Goal: Information Seeking & Learning: Learn about a topic

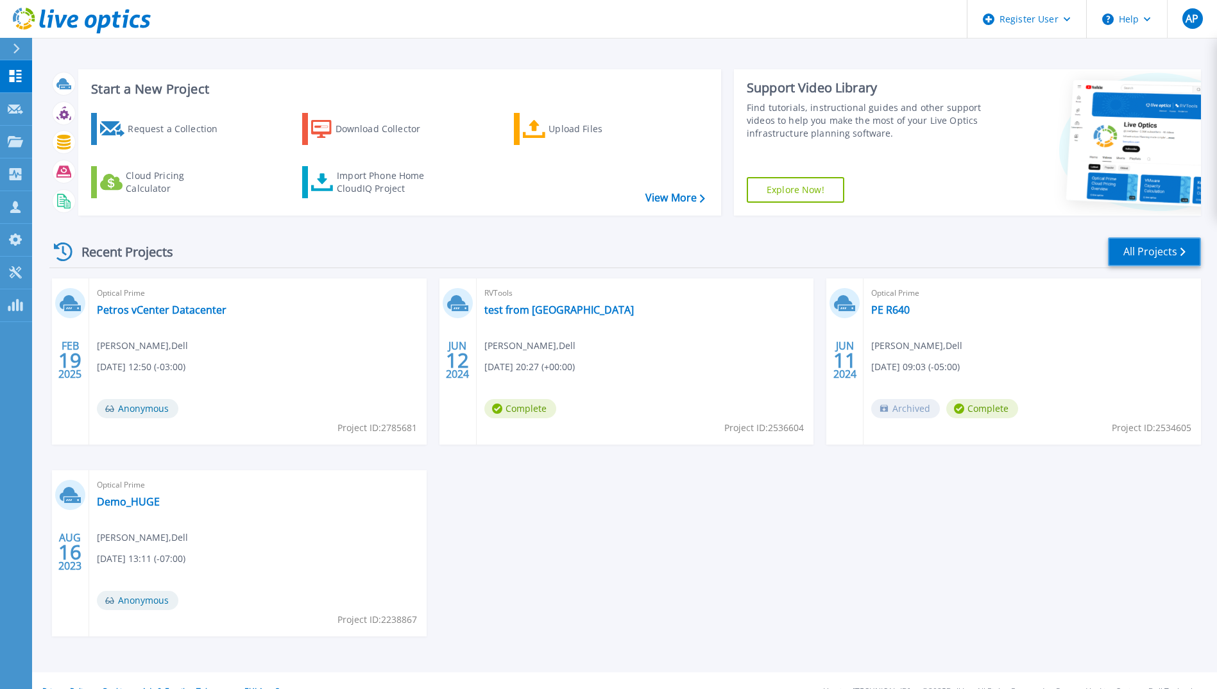
click at [667, 240] on link "All Projects" at bounding box center [1154, 251] width 93 height 29
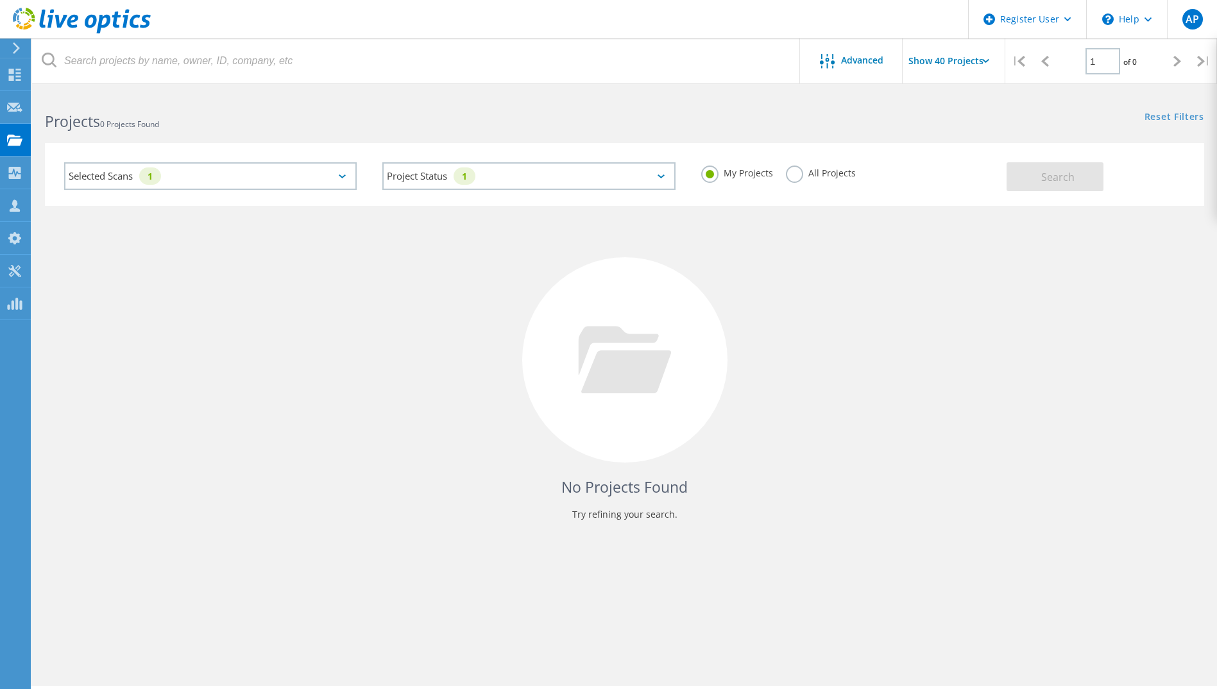
click at [201, 183] on div "Selected Scans 1" at bounding box center [210, 176] width 292 height 28
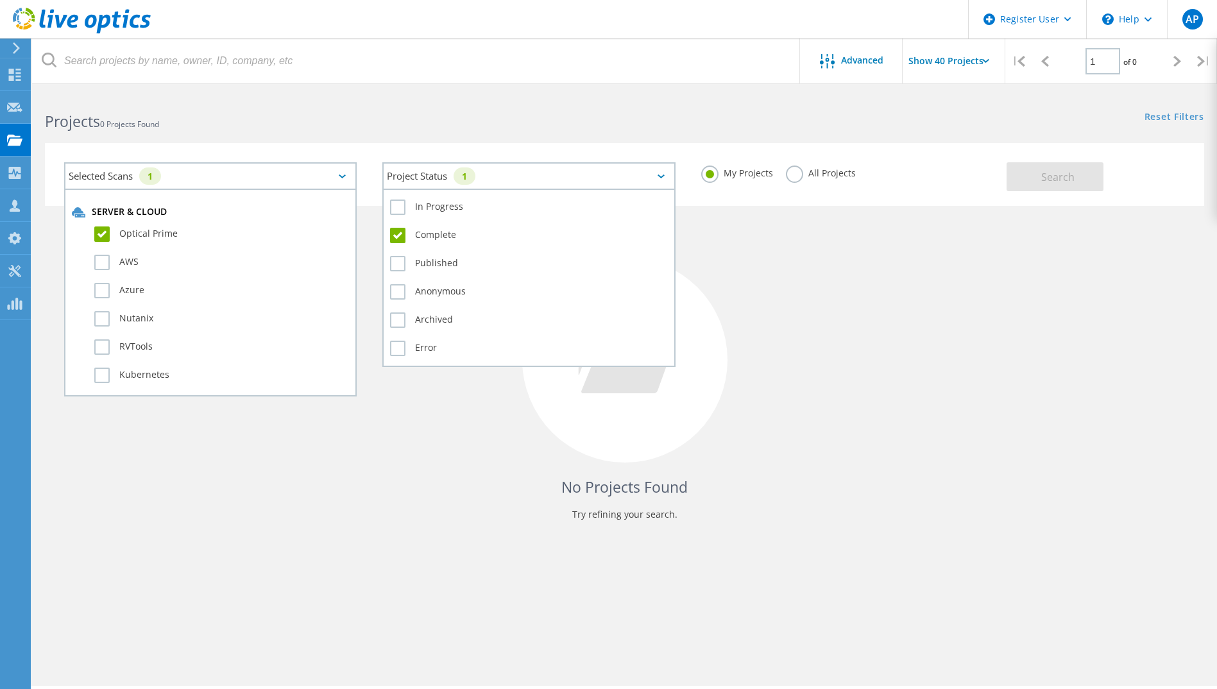
click at [492, 172] on div "Project Status 1" at bounding box center [528, 176] width 292 height 28
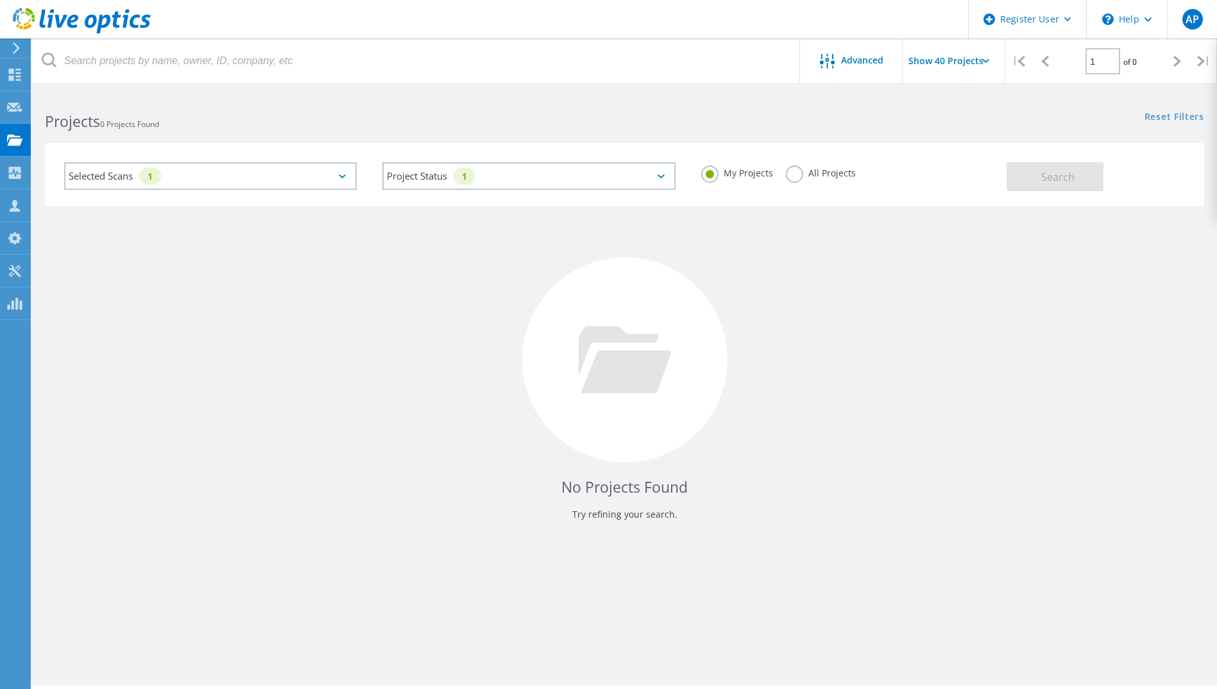
click at [796, 178] on label "All Projects" at bounding box center [821, 171] width 70 height 12
click at [0, 0] on input "All Projects" at bounding box center [0, 0] width 0 height 0
click at [1053, 186] on button "Search" at bounding box center [1054, 176] width 97 height 29
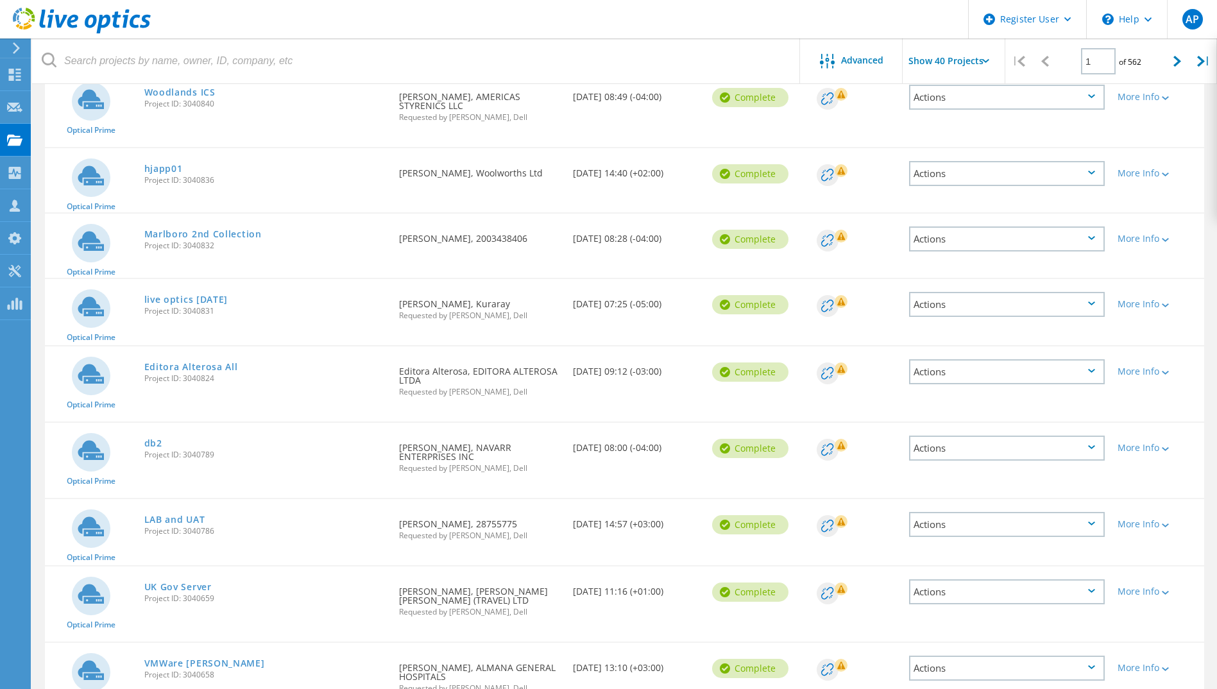
scroll to position [2309, 0]
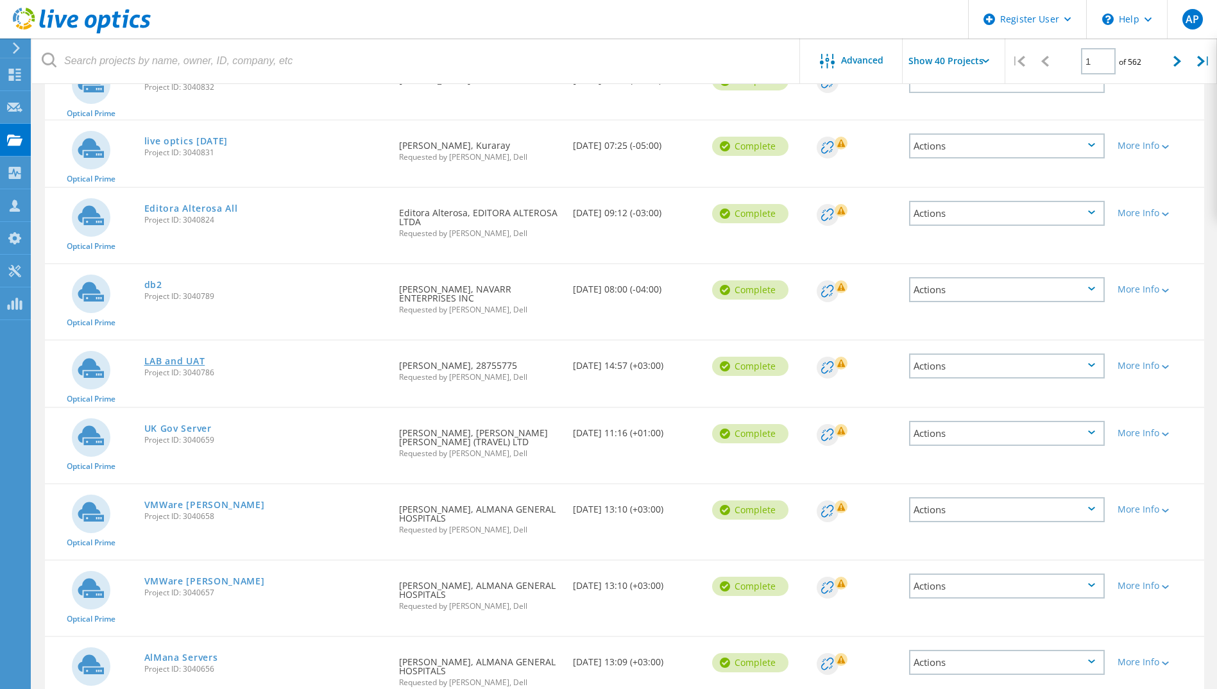
click at [189, 357] on link "LAB and UAT" at bounding box center [174, 361] width 61 height 9
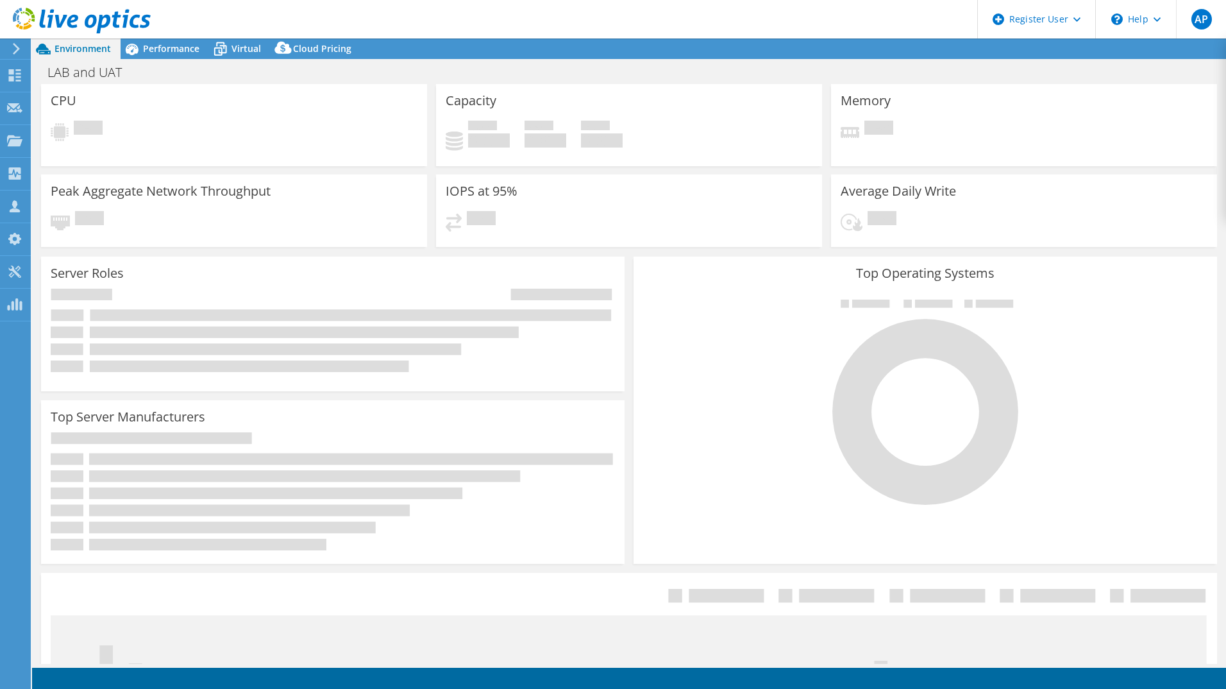
select select "USD"
select select "EULondon"
select select "GBP"
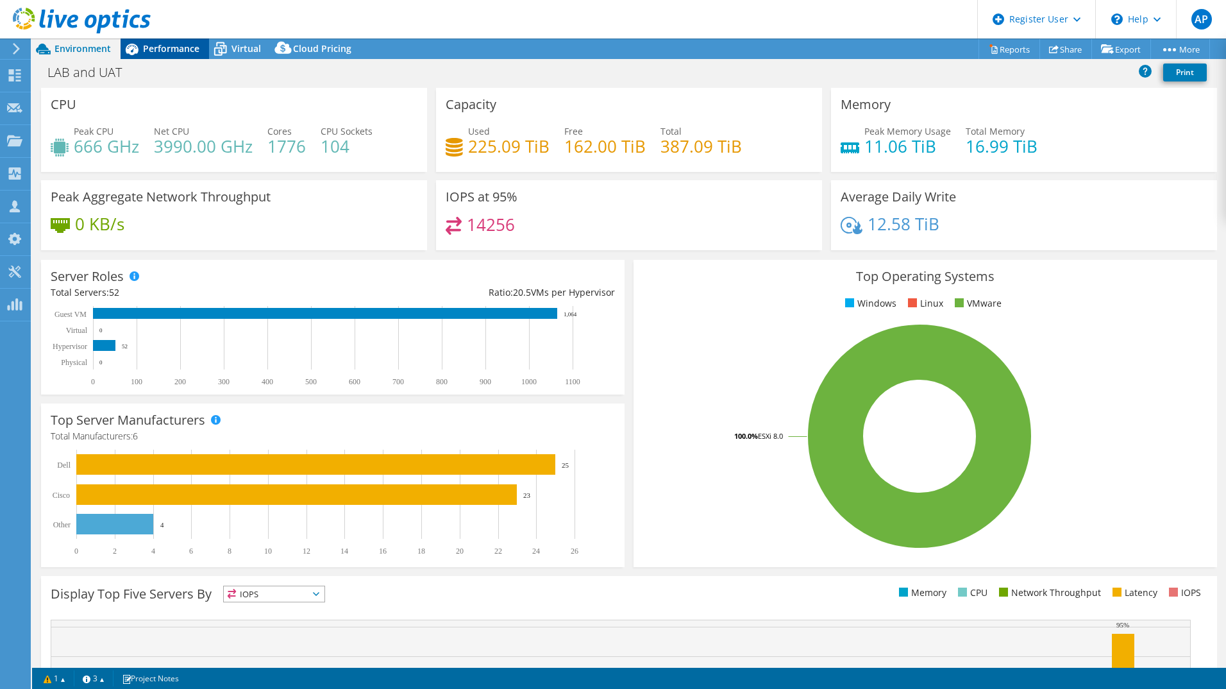
click at [171, 55] on div "Performance" at bounding box center [165, 48] width 88 height 21
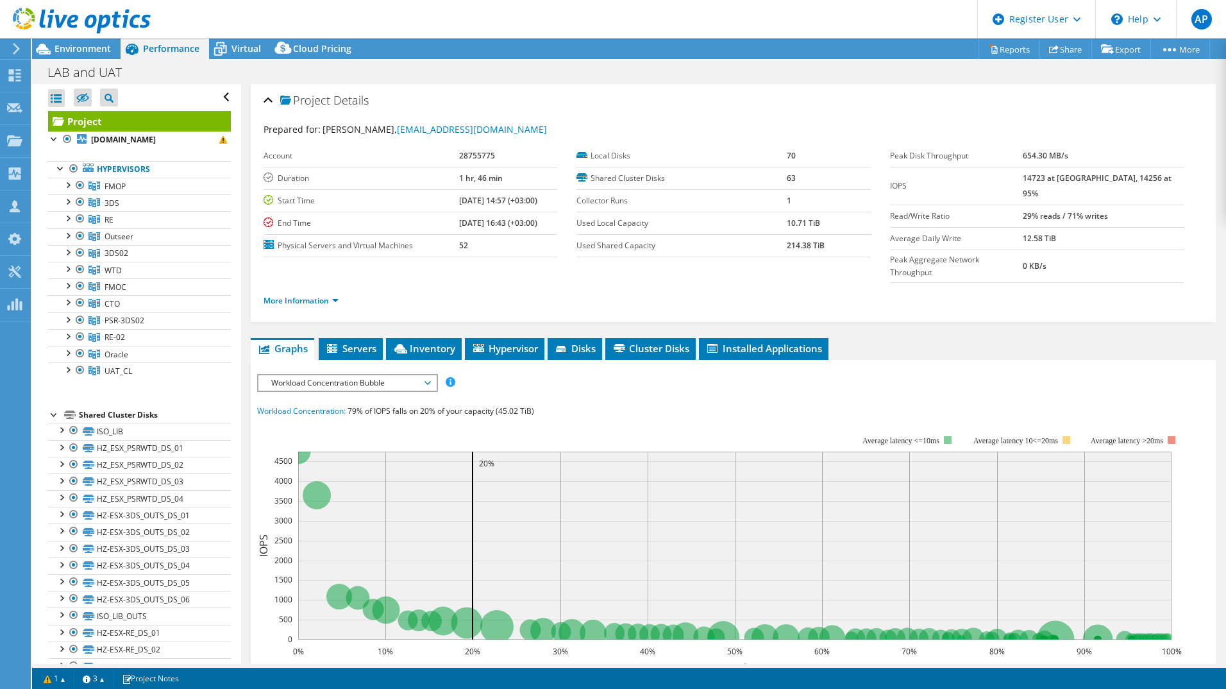
click at [375, 375] on span "Workload Concentration Bubble" at bounding box center [347, 382] width 165 height 15
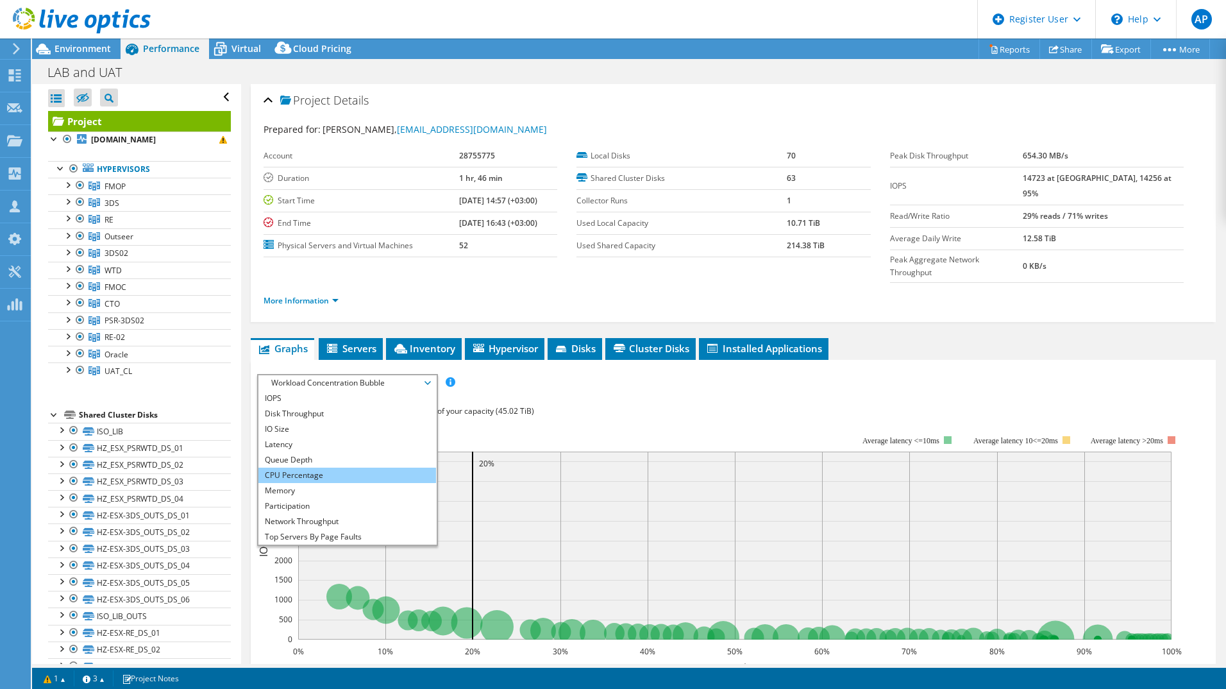
click at [285, 468] on li "CPU Percentage" at bounding box center [347, 475] width 178 height 15
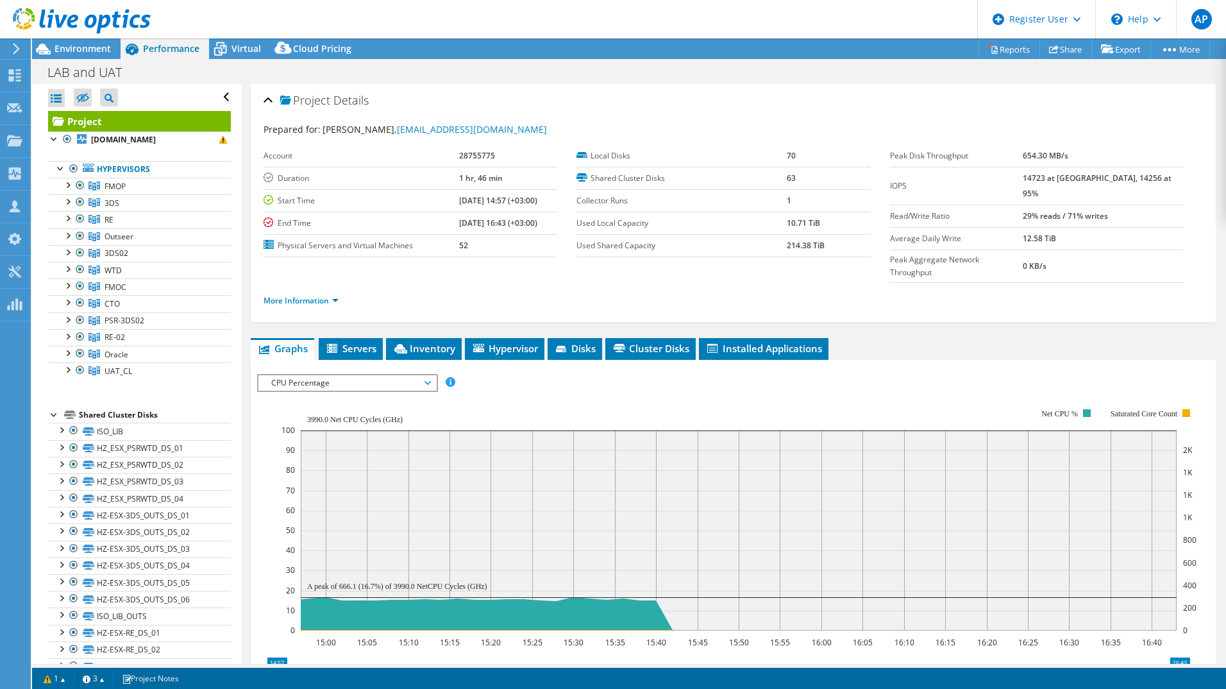
click at [375, 375] on span "CPU Percentage" at bounding box center [347, 382] width 165 height 15
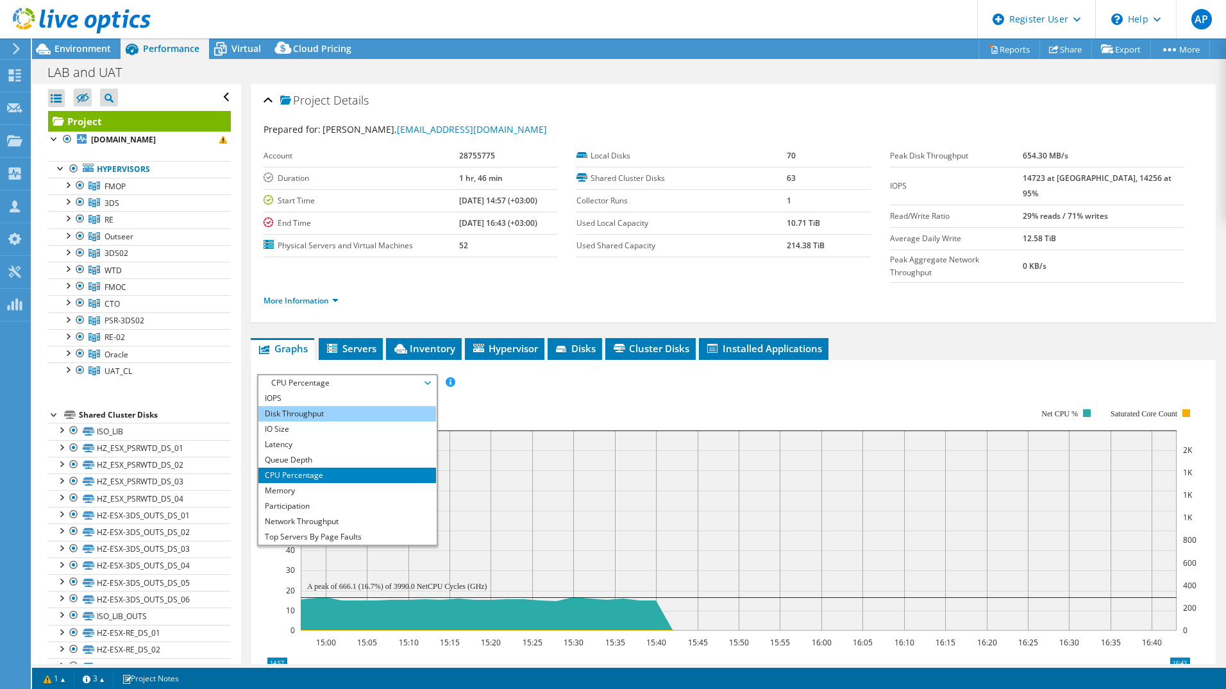
click at [303, 406] on li "Disk Throughput" at bounding box center [347, 413] width 178 height 15
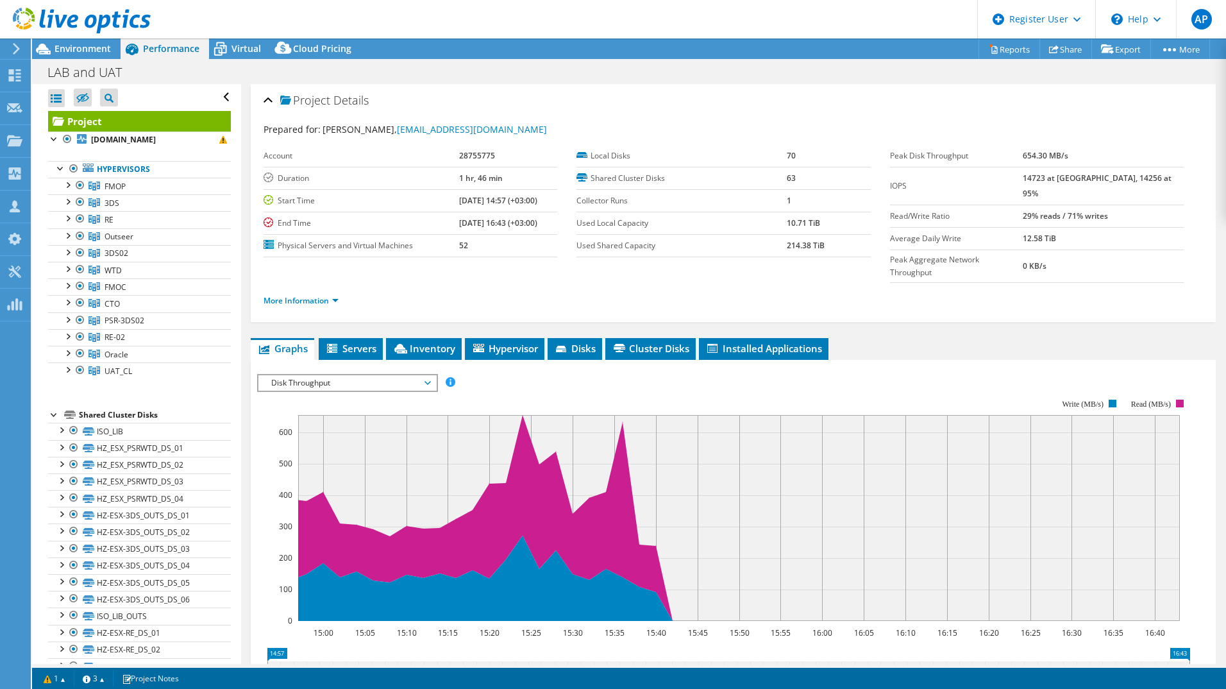
click at [365, 375] on span "Disk Throughput" at bounding box center [347, 382] width 165 height 15
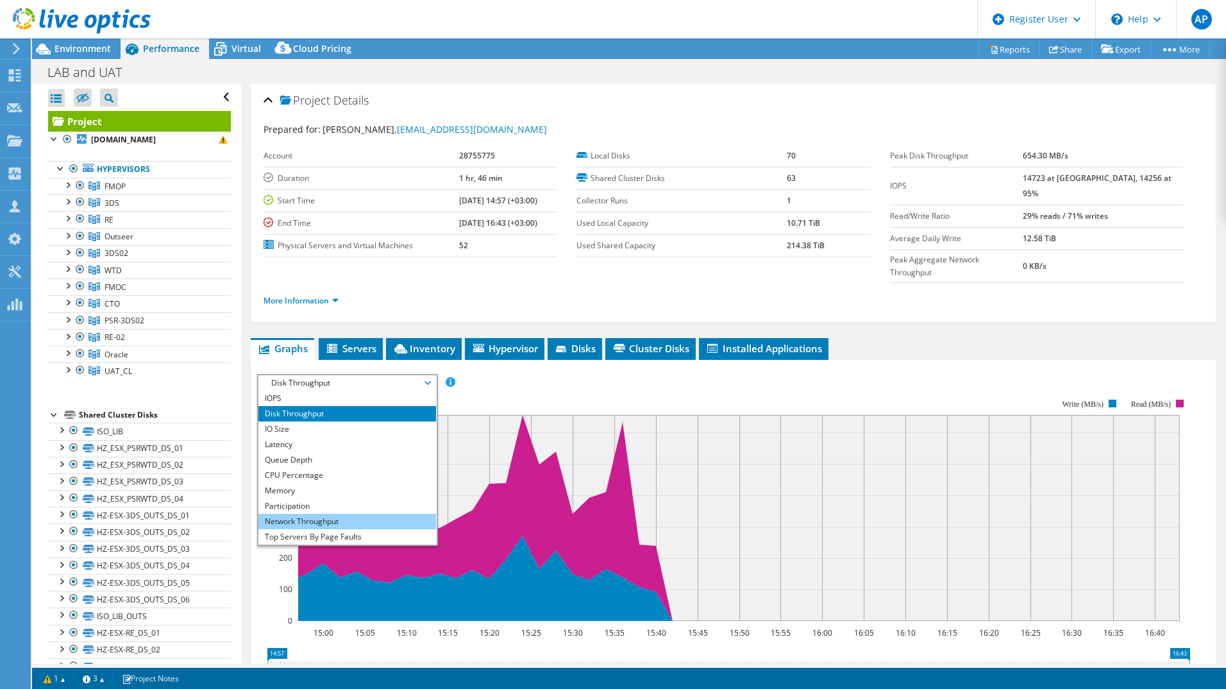
click at [343, 514] on li "Network Throughput" at bounding box center [347, 521] width 178 height 15
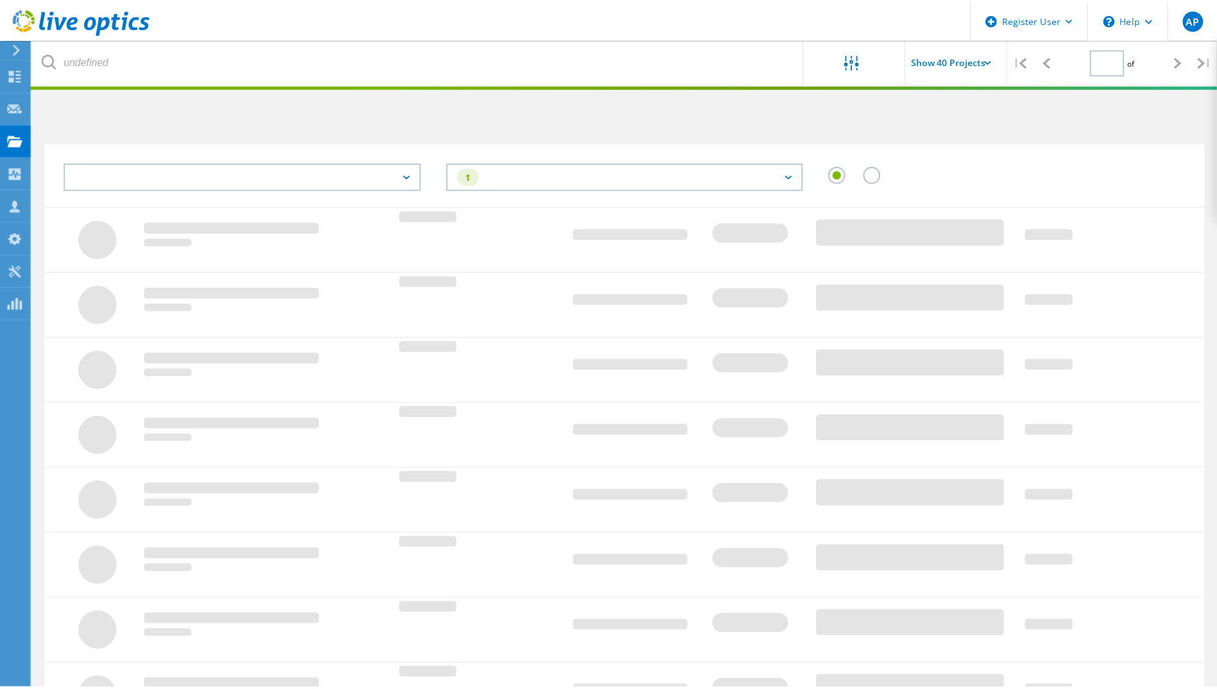
scroll to position [35, 0]
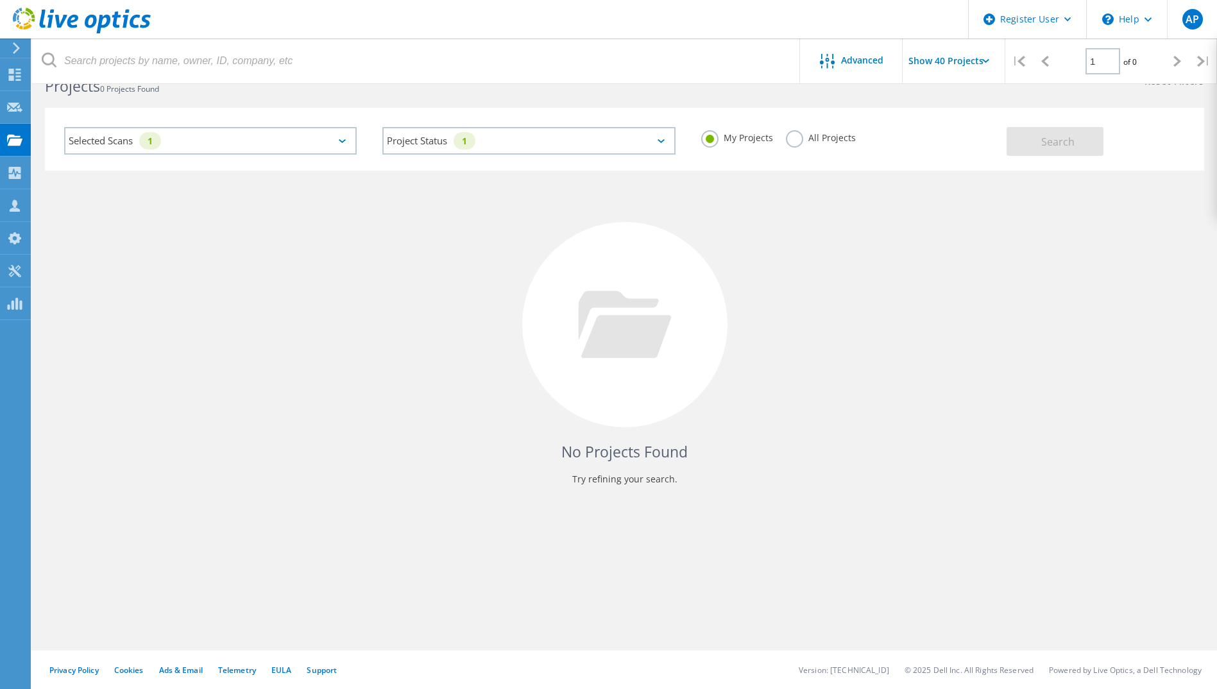
click at [789, 137] on label "All Projects" at bounding box center [821, 136] width 70 height 12
click at [0, 0] on input "All Projects" at bounding box center [0, 0] width 0 height 0
click at [1034, 147] on button "Search" at bounding box center [1054, 141] width 97 height 29
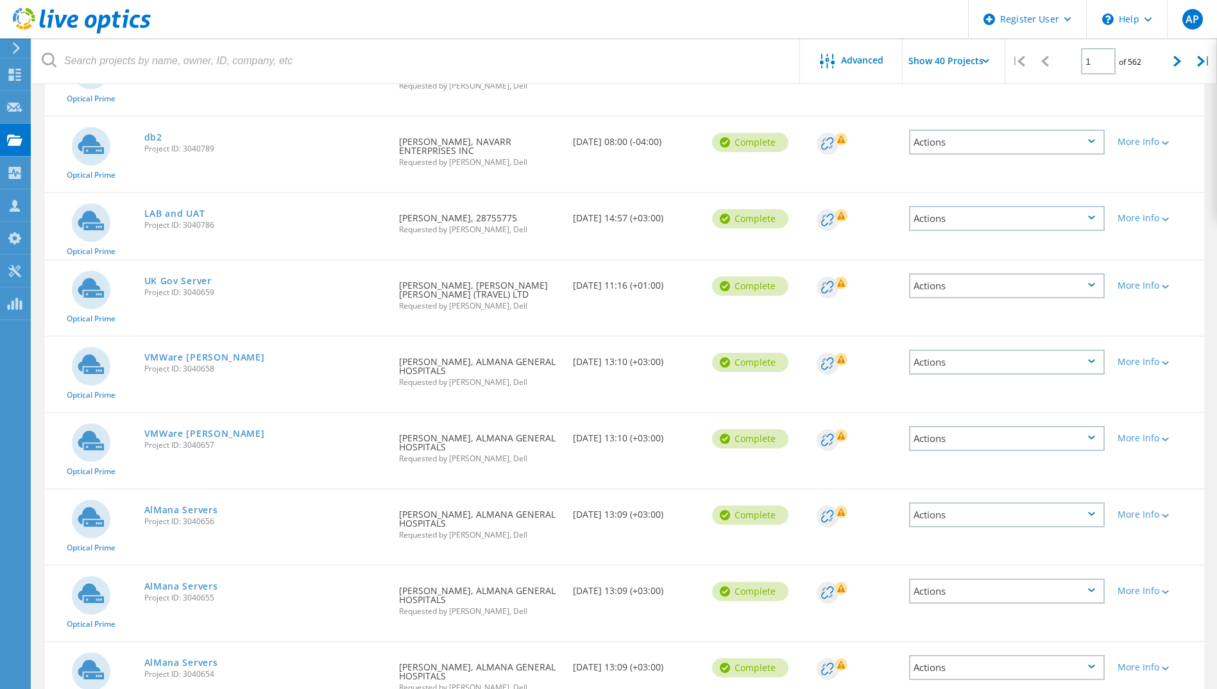
scroll to position [2517, 0]
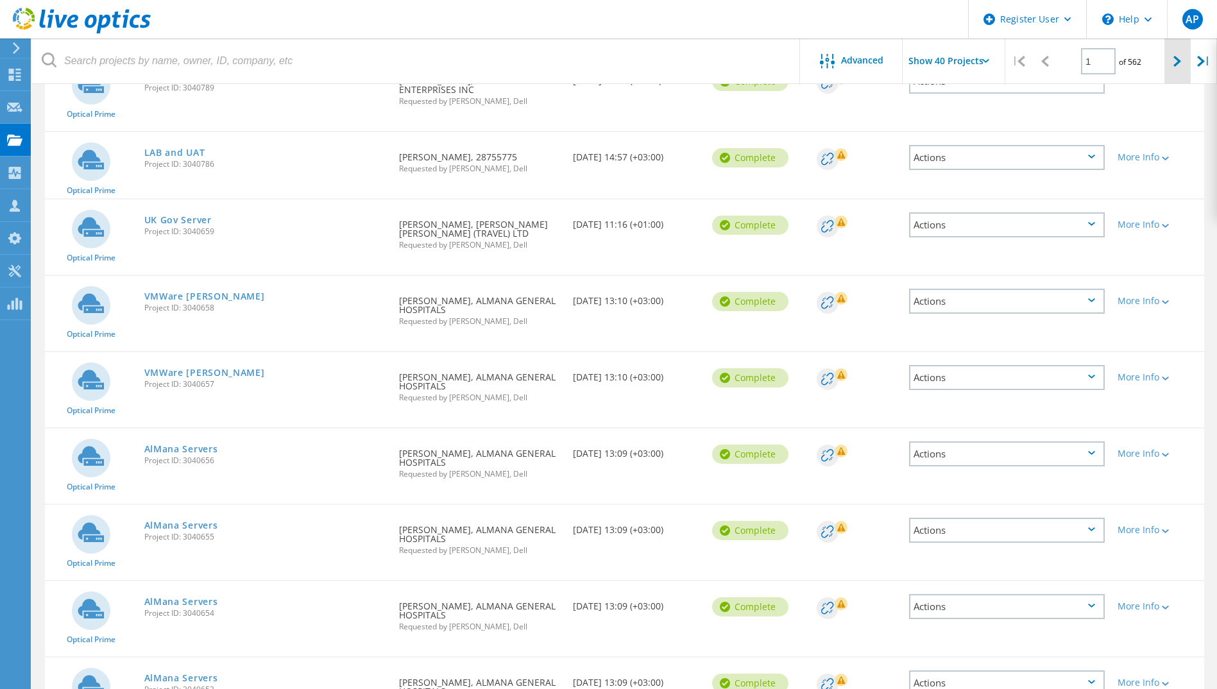
click at [1174, 62] on icon at bounding box center [1177, 61] width 8 height 11
type input "2"
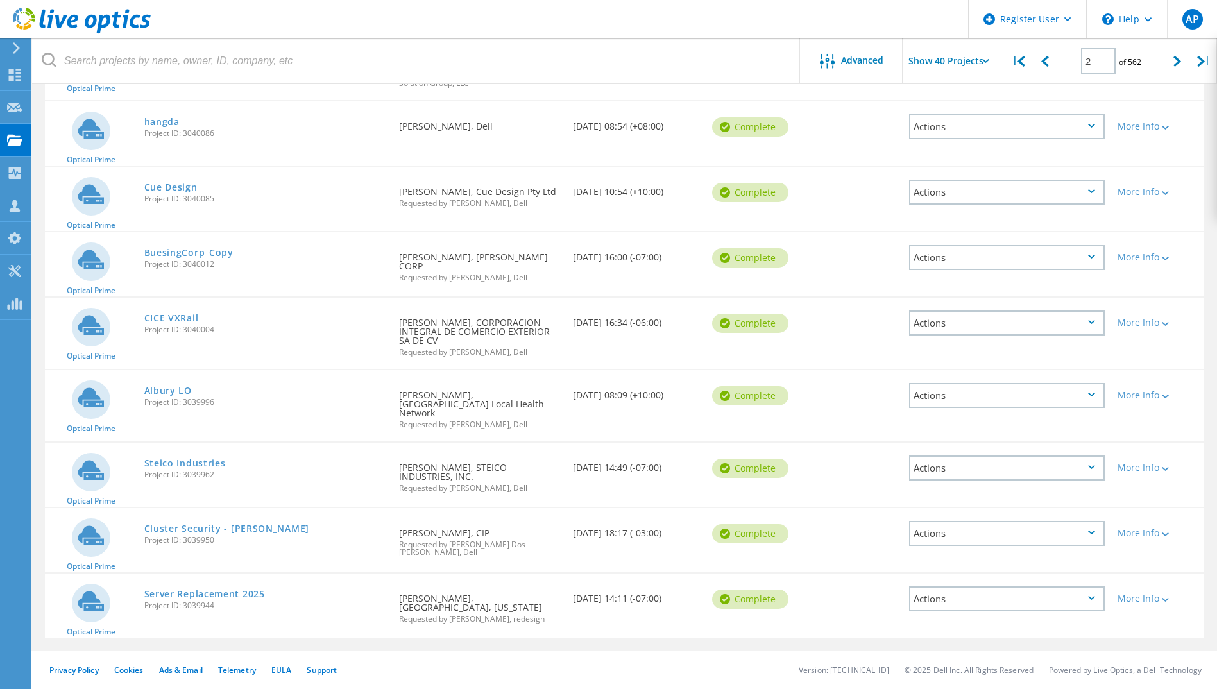
scroll to position [2425, 0]
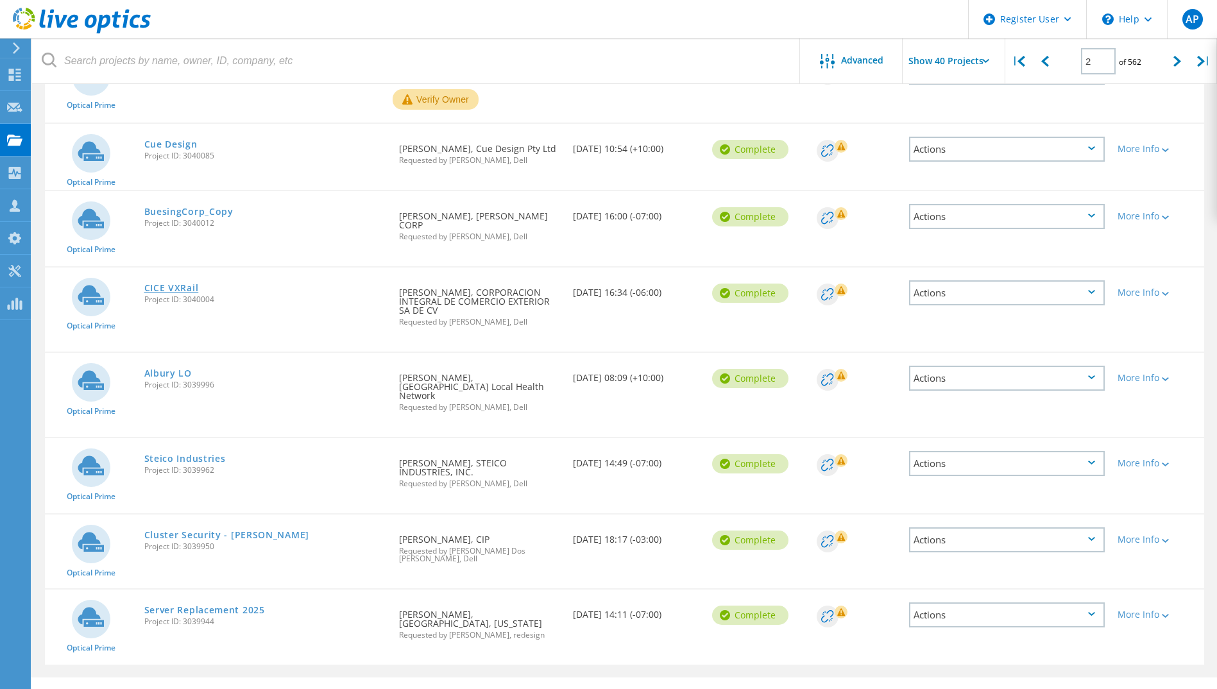
click at [171, 283] on link "CICE VXRail" at bounding box center [171, 287] width 55 height 9
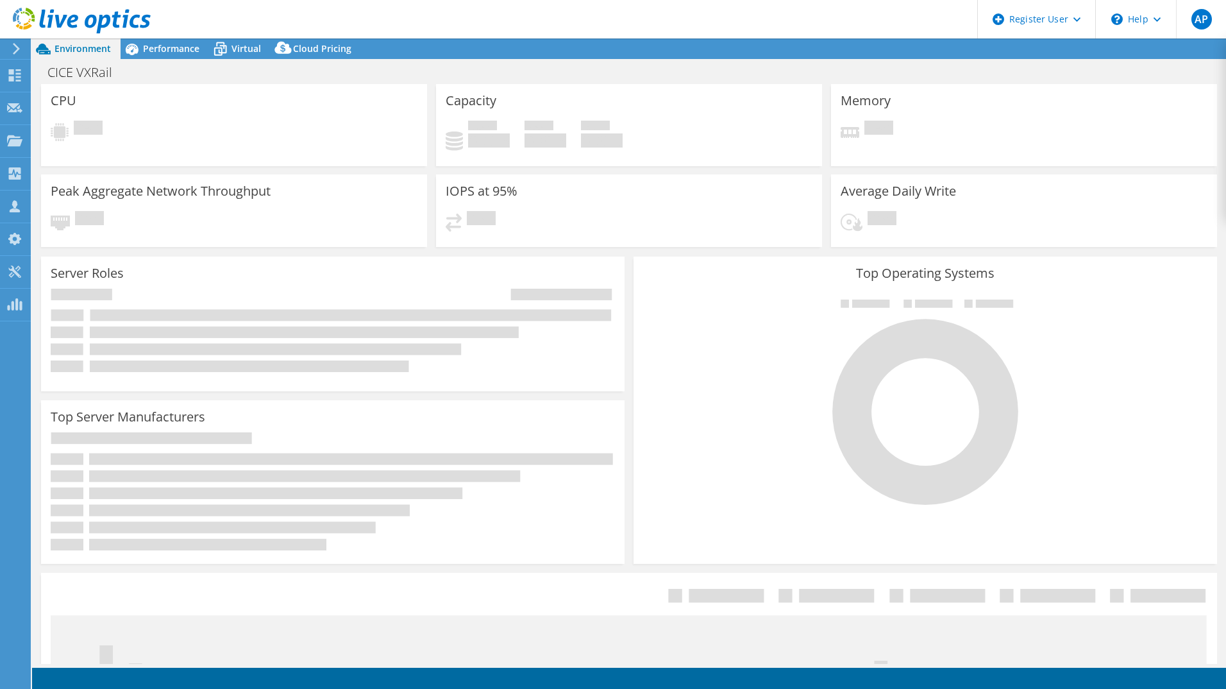
select select "USD"
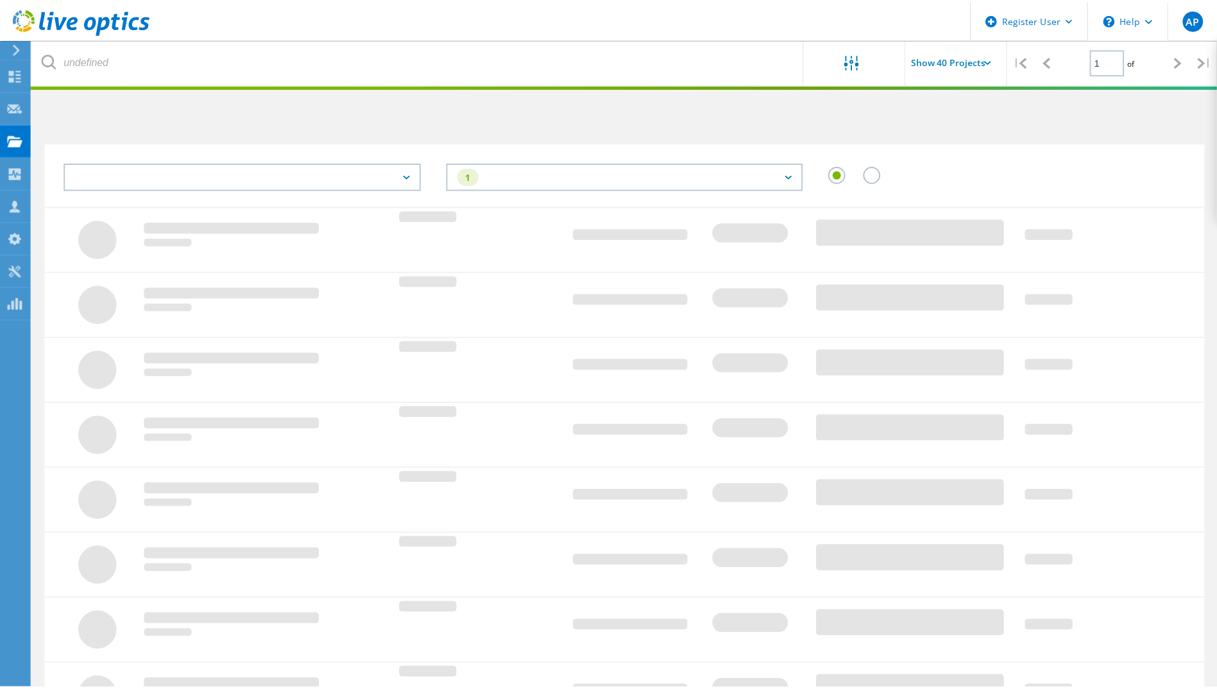
scroll to position [35, 0]
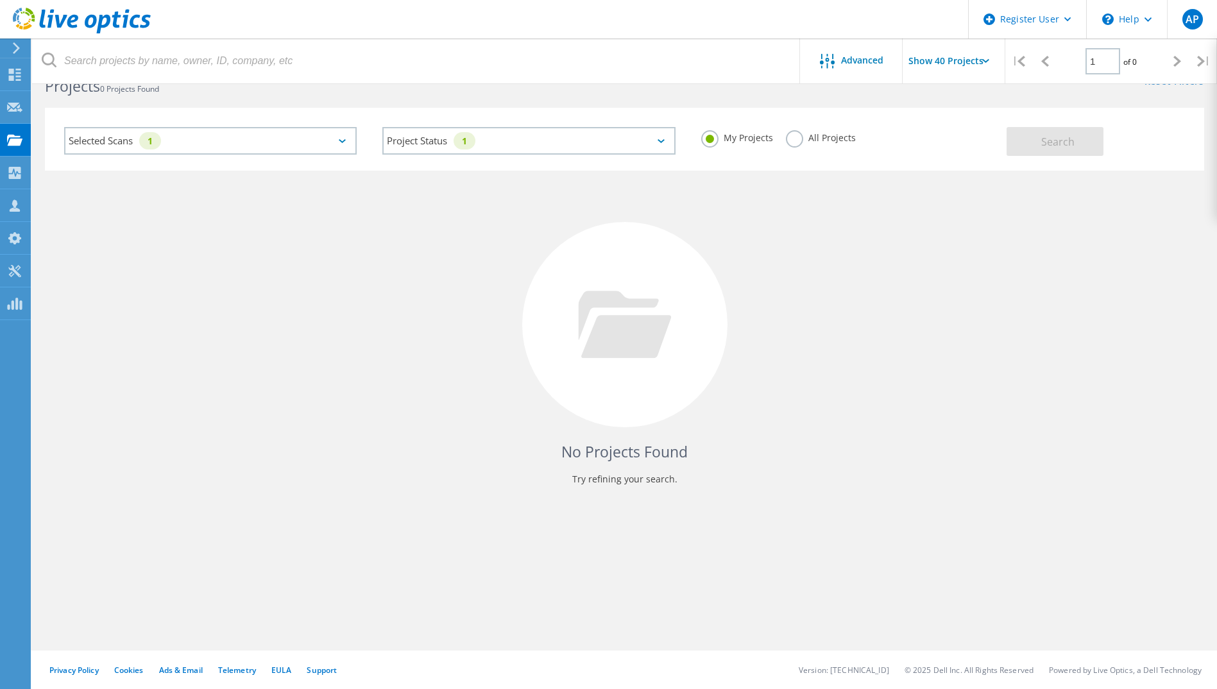
click at [794, 140] on label "All Projects" at bounding box center [821, 136] width 70 height 12
click at [0, 0] on input "All Projects" at bounding box center [0, 0] width 0 height 0
click at [1061, 139] on span "Search" at bounding box center [1057, 142] width 33 height 14
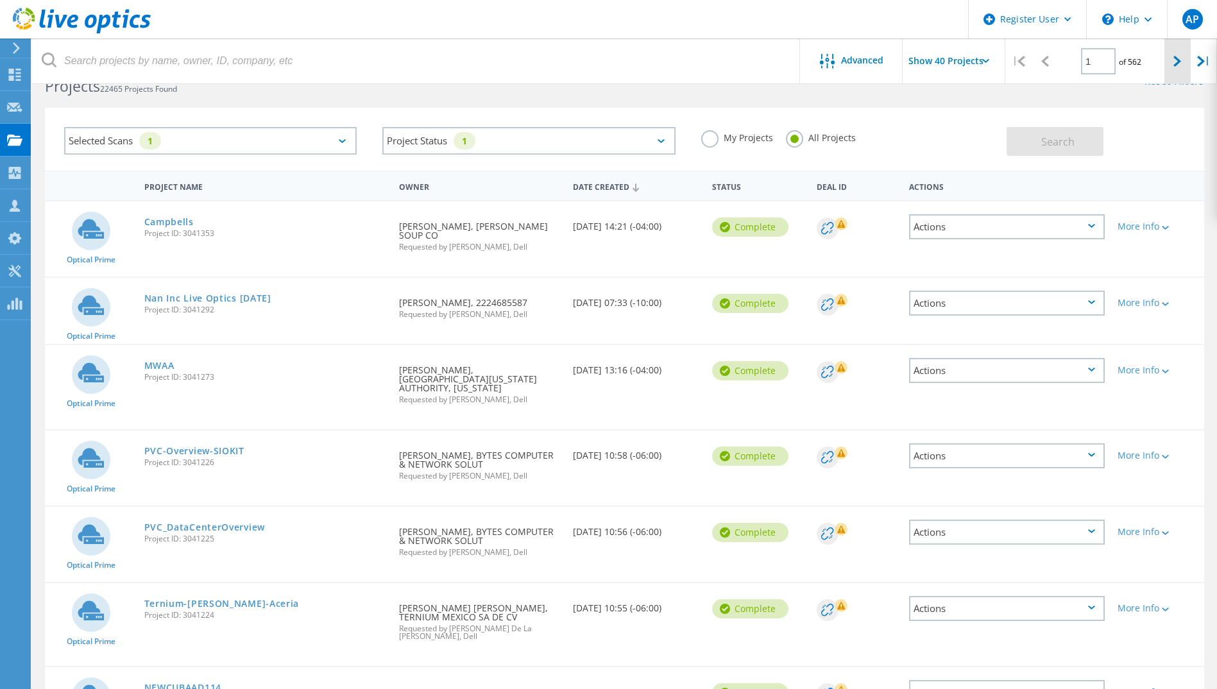
click at [1175, 61] on icon at bounding box center [1177, 61] width 8 height 11
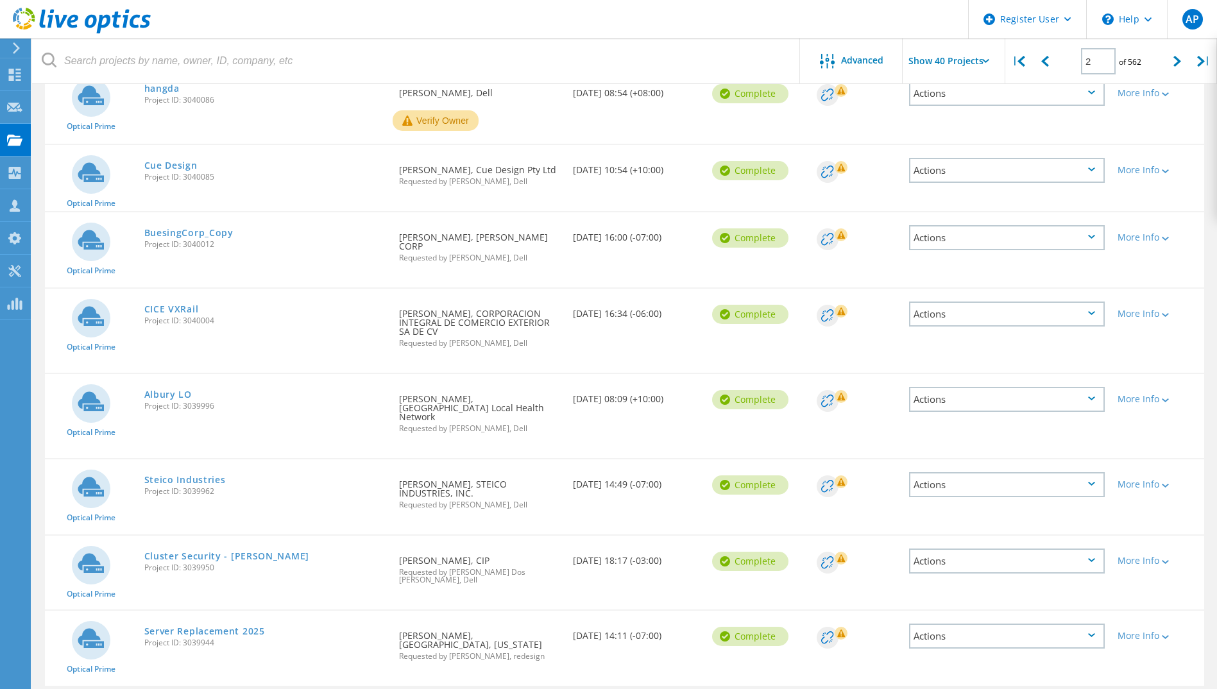
scroll to position [2425, 0]
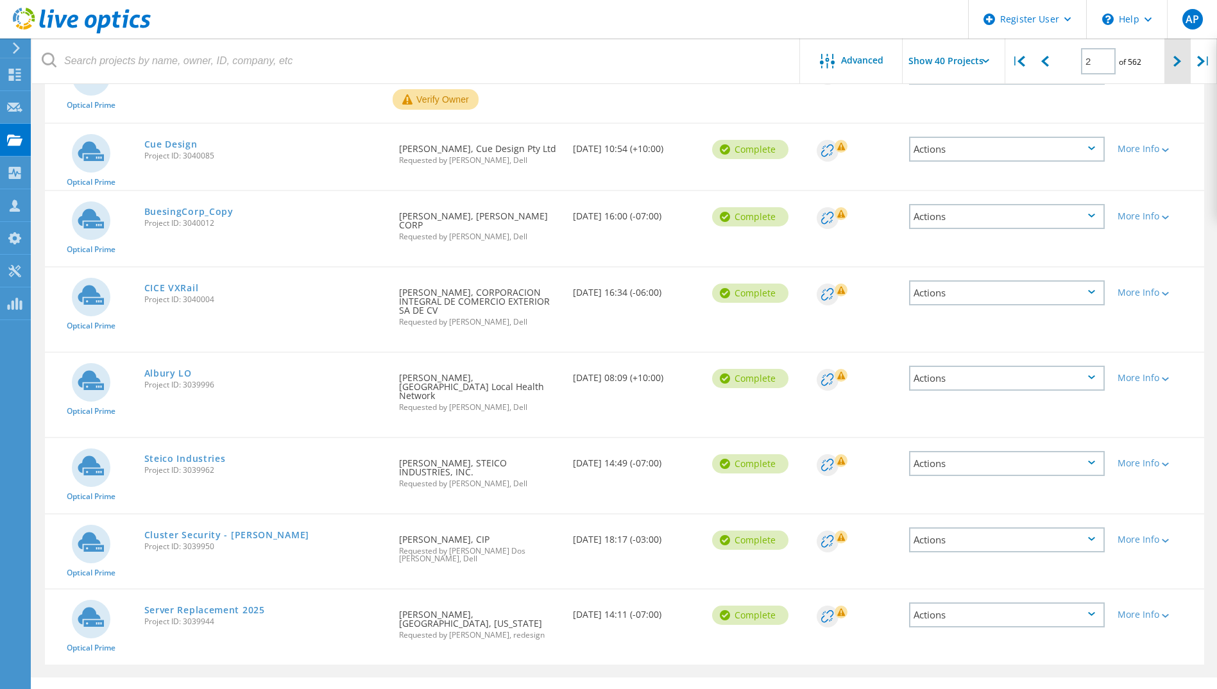
click at [1176, 63] on icon at bounding box center [1177, 61] width 8 height 11
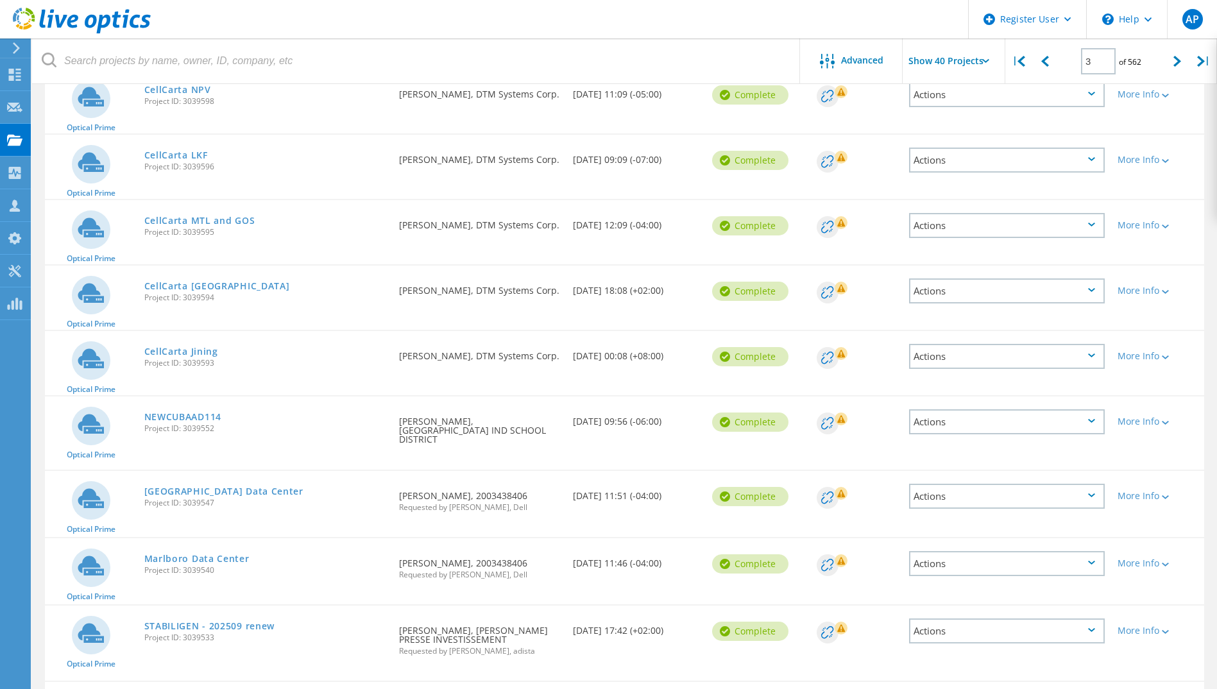
scroll to position [2396, 0]
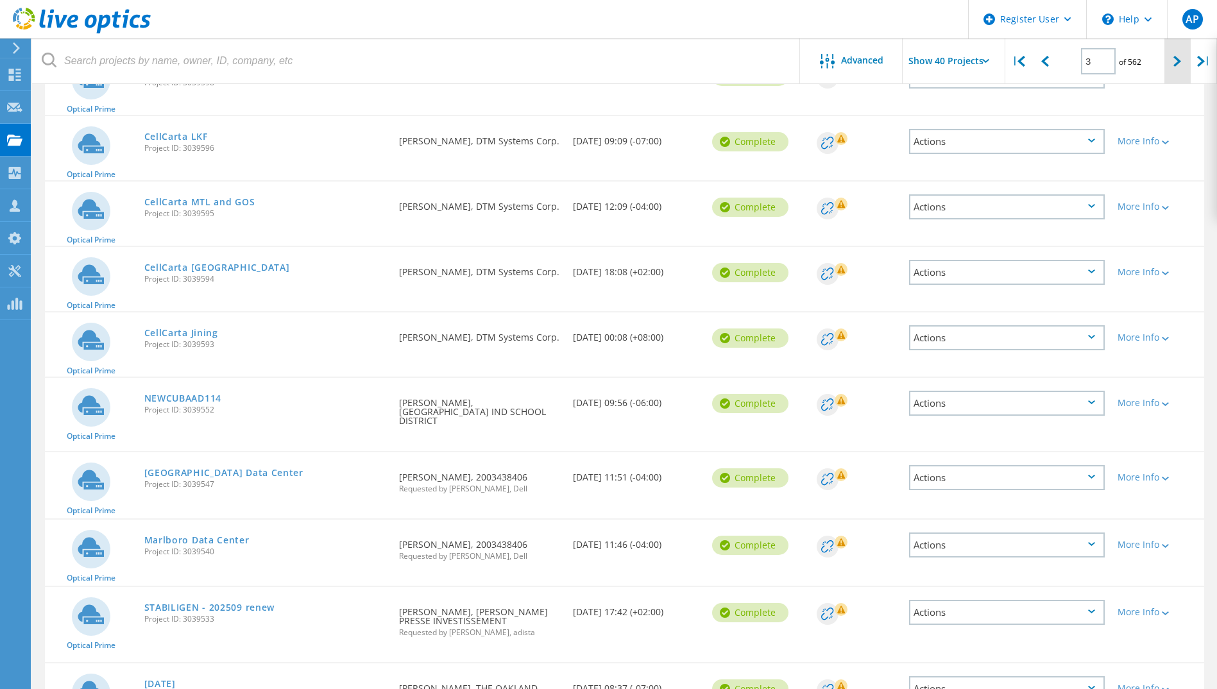
click at [1174, 57] on icon at bounding box center [1177, 61] width 8 height 11
type input "4"
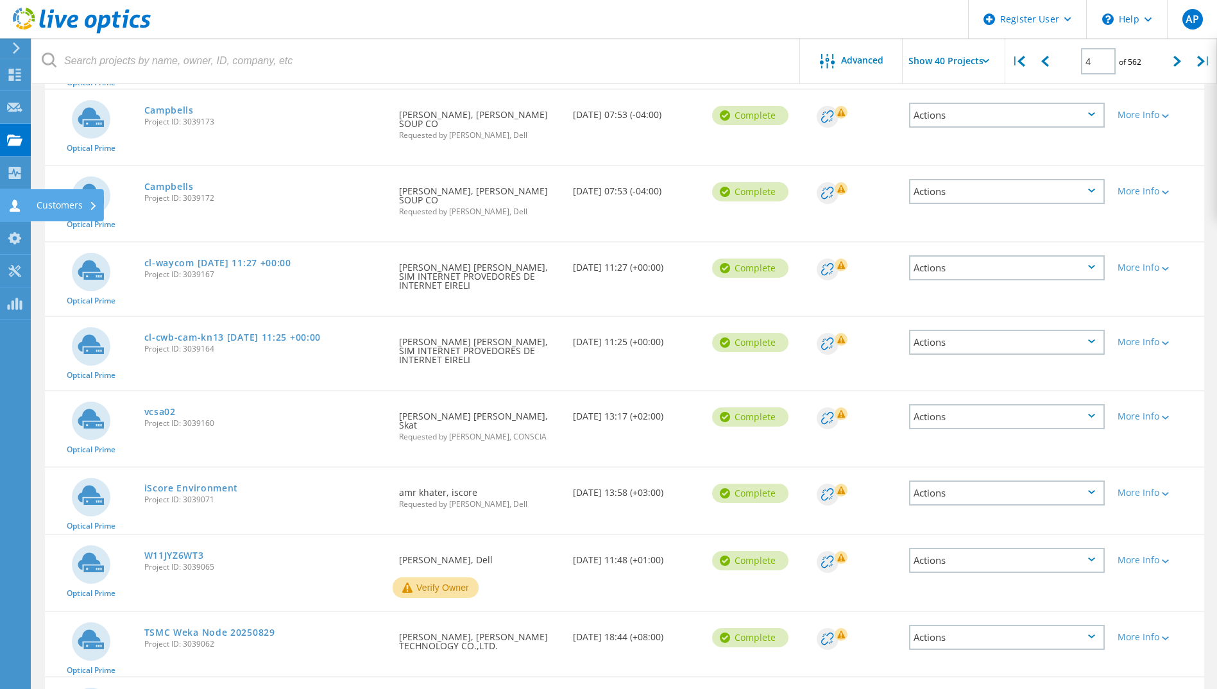
scroll to position [2362, 0]
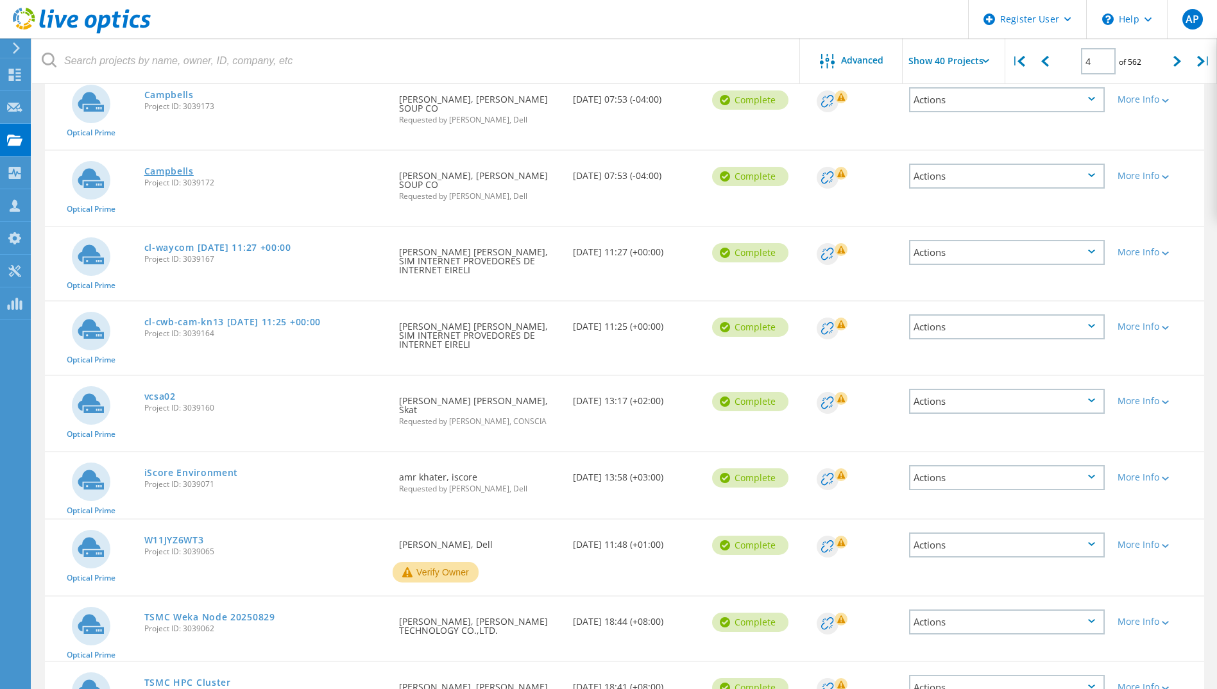
click at [185, 167] on link "Campbells" at bounding box center [168, 171] width 49 height 9
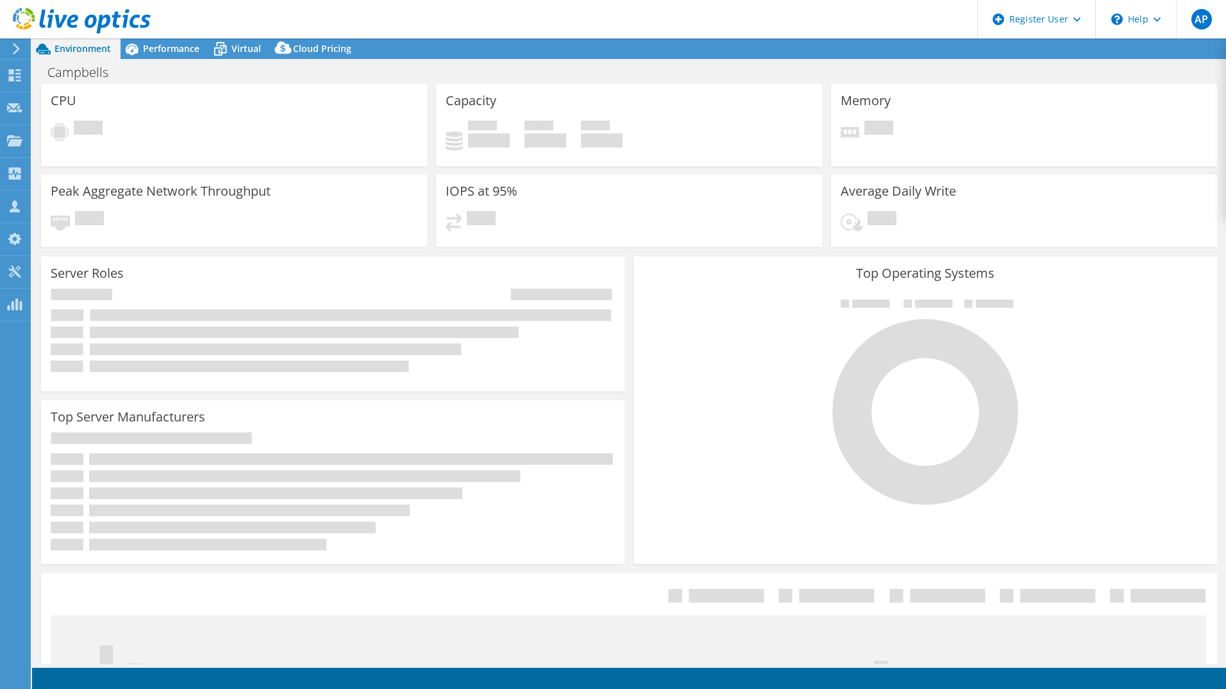
select select "USD"
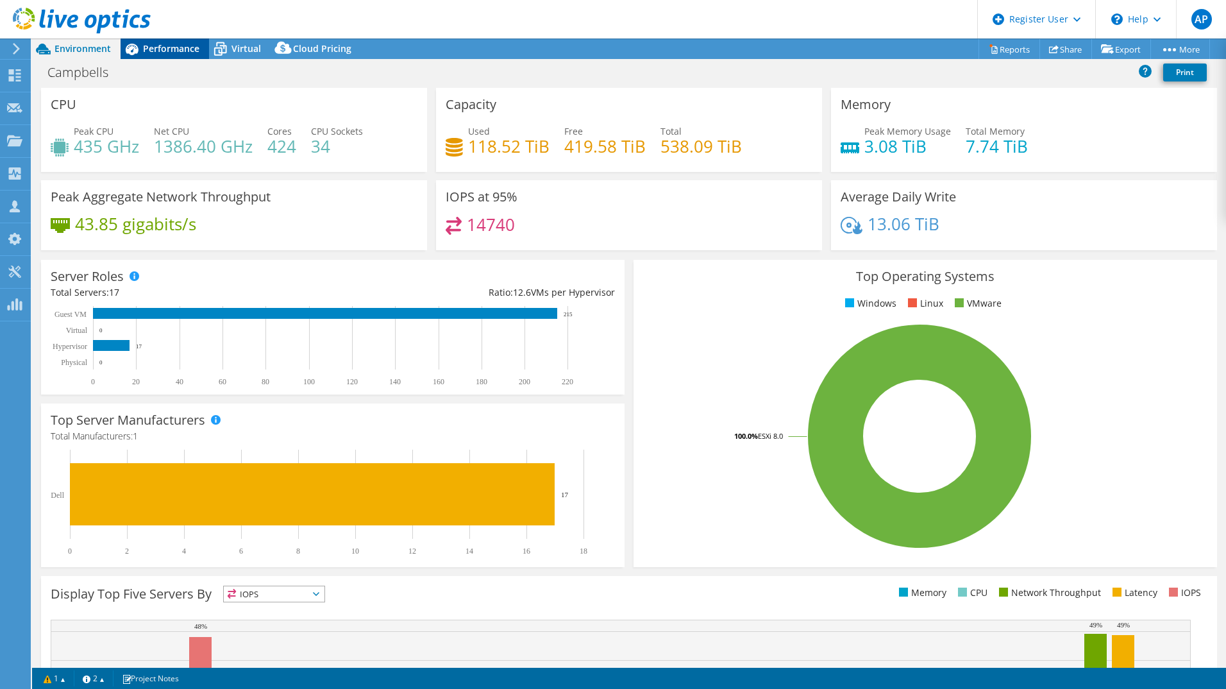
click at [153, 46] on span "Performance" at bounding box center [171, 48] width 56 height 12
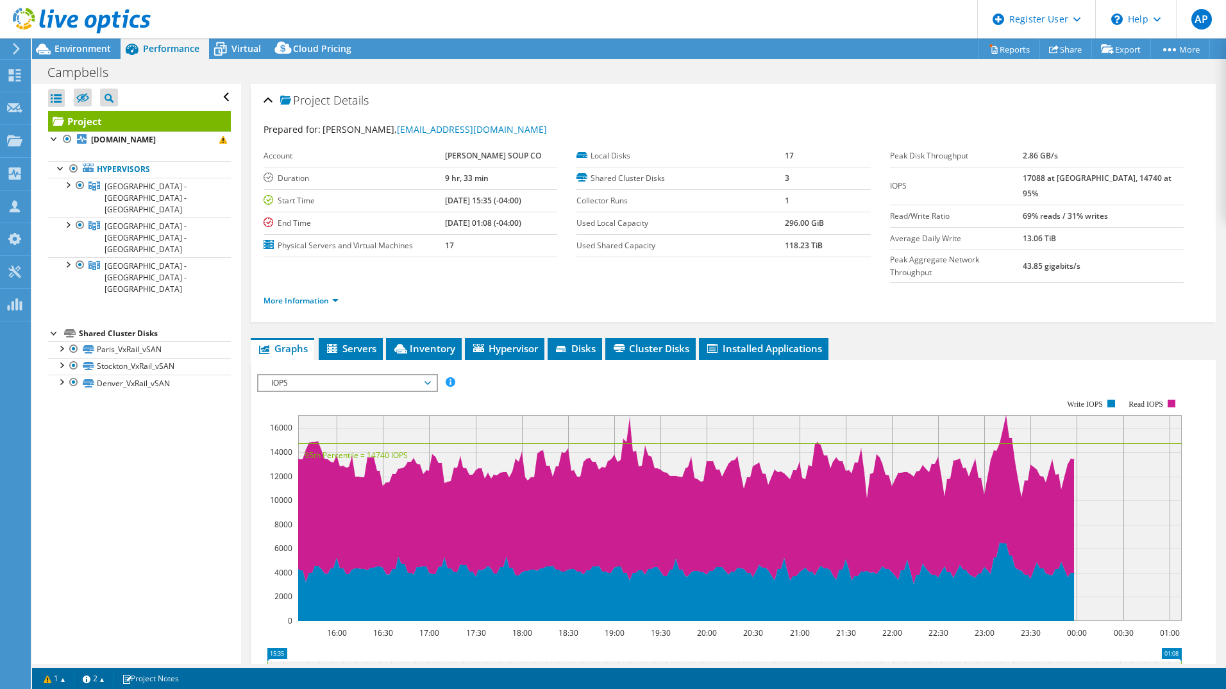
click at [434, 375] on span "IOPS" at bounding box center [347, 382] width 178 height 15
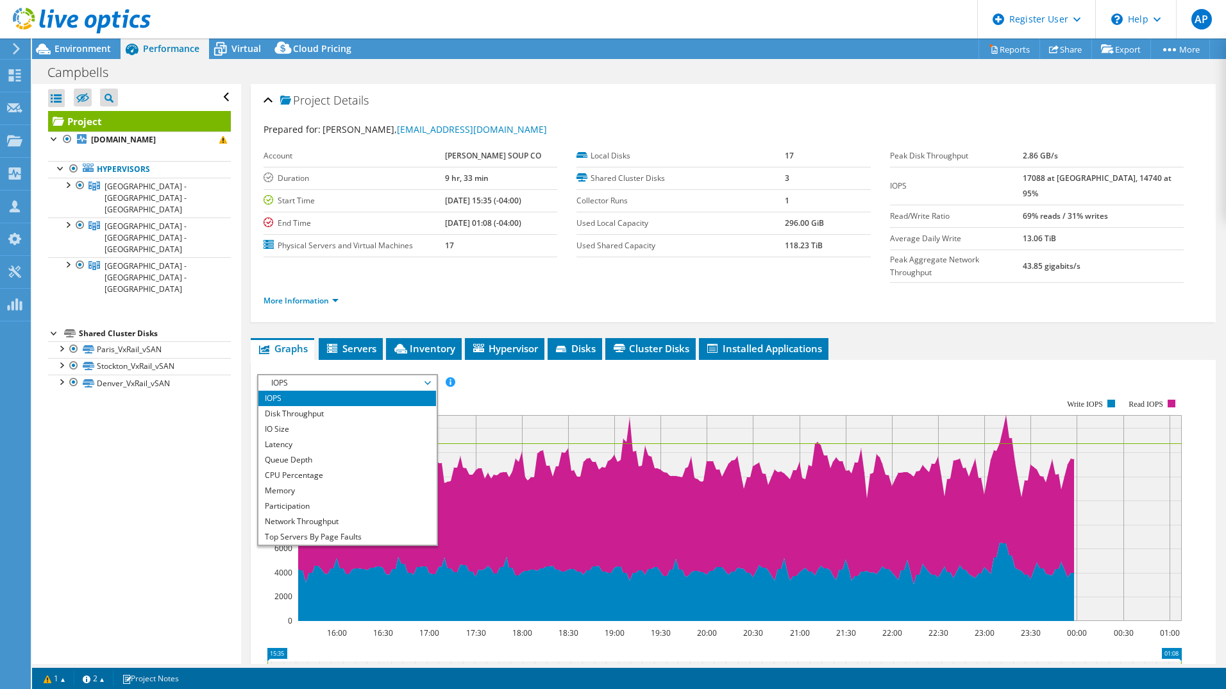
click at [434, 375] on span "IOPS" at bounding box center [347, 382] width 178 height 15
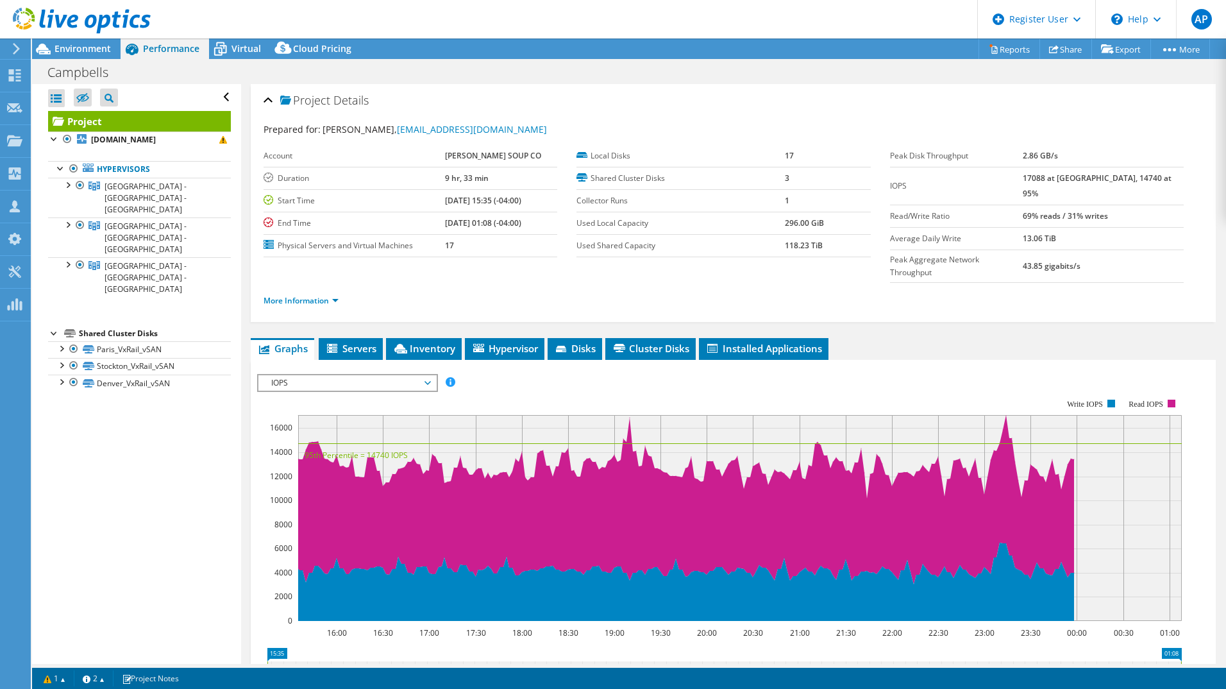
click at [416, 375] on span "IOPS" at bounding box center [347, 382] width 165 height 15
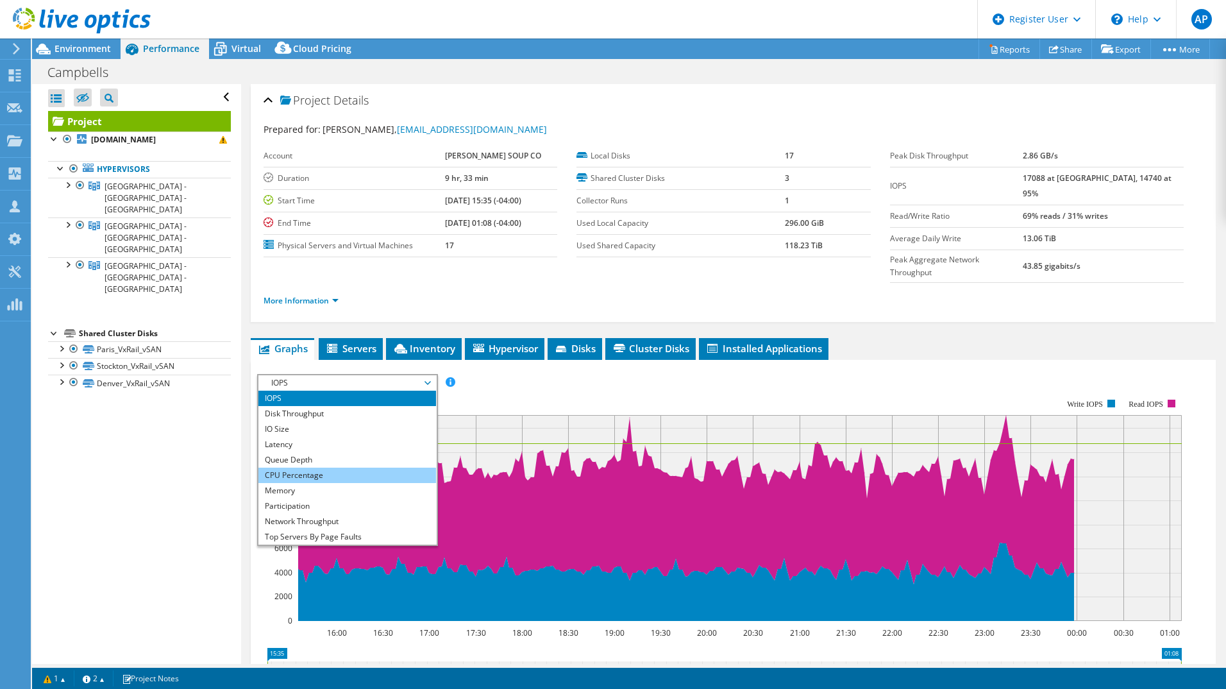
click at [289, 468] on li "CPU Percentage" at bounding box center [347, 475] width 178 height 15
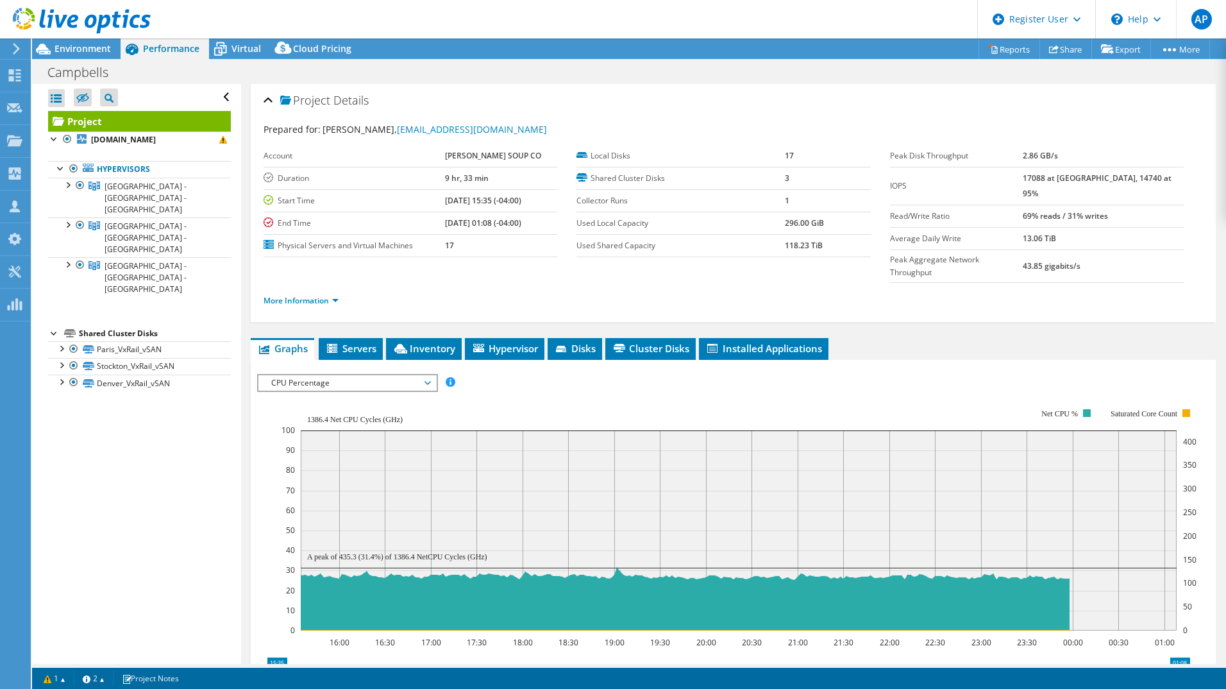
click at [357, 375] on span "CPU Percentage" at bounding box center [347, 382] width 165 height 15
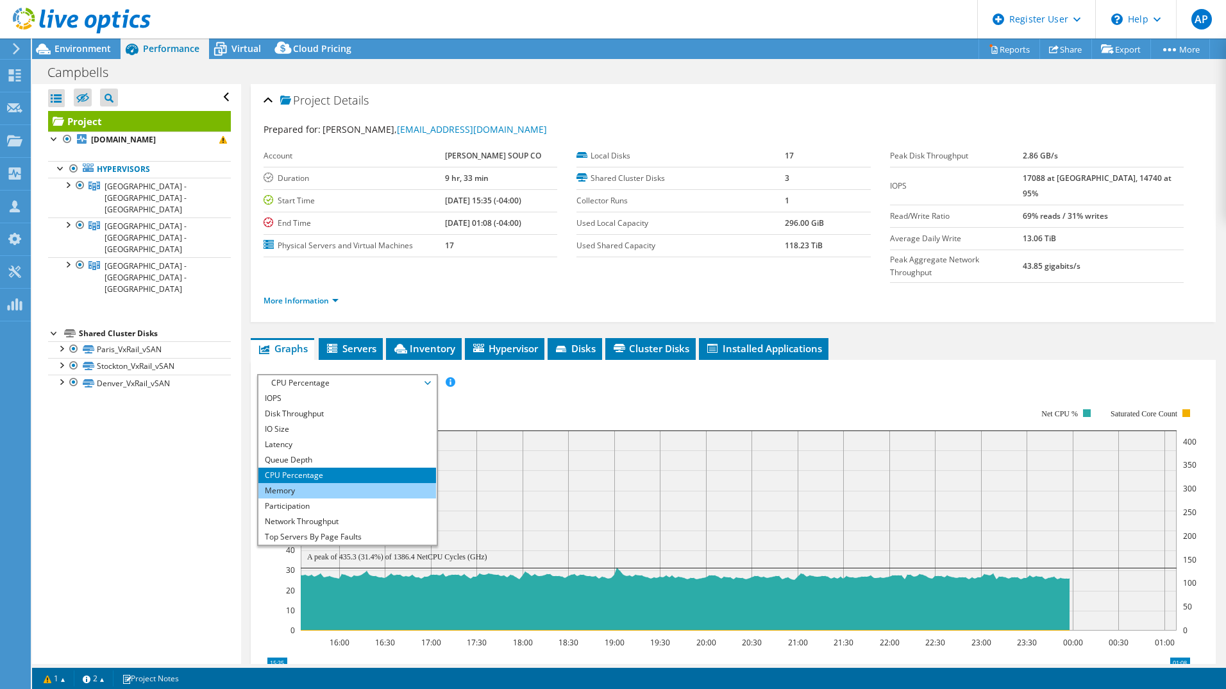
click at [318, 483] on li "Memory" at bounding box center [347, 490] width 178 height 15
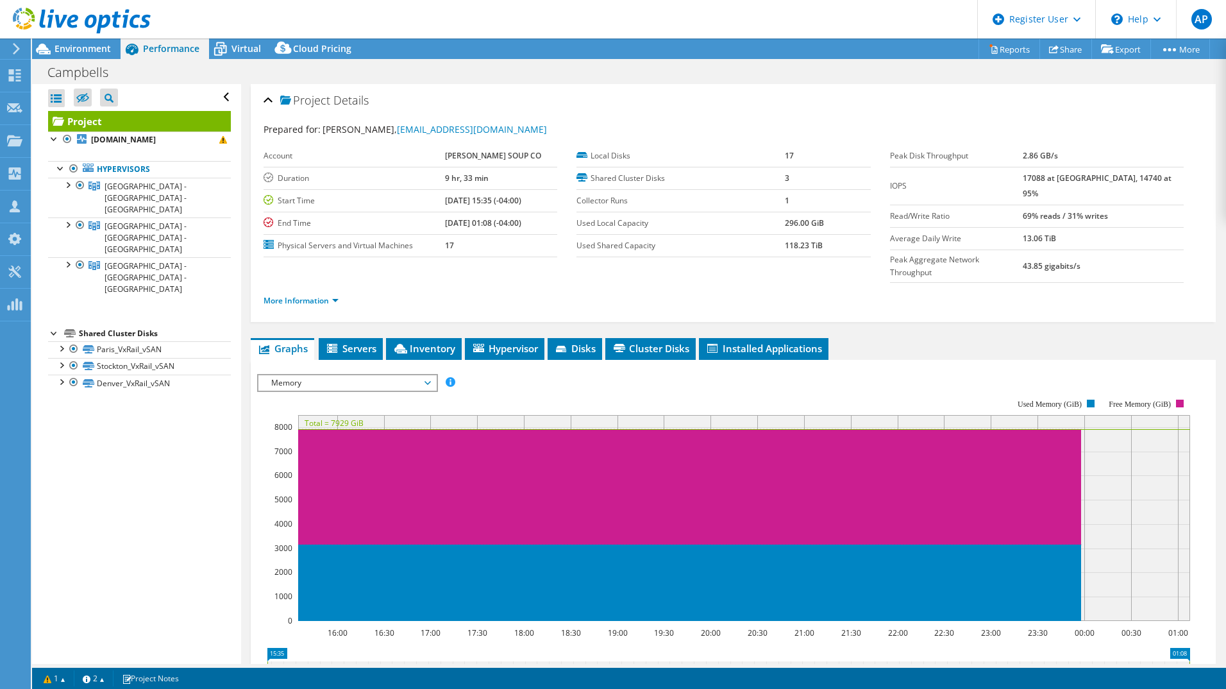
click at [390, 375] on span "Memory" at bounding box center [347, 382] width 165 height 15
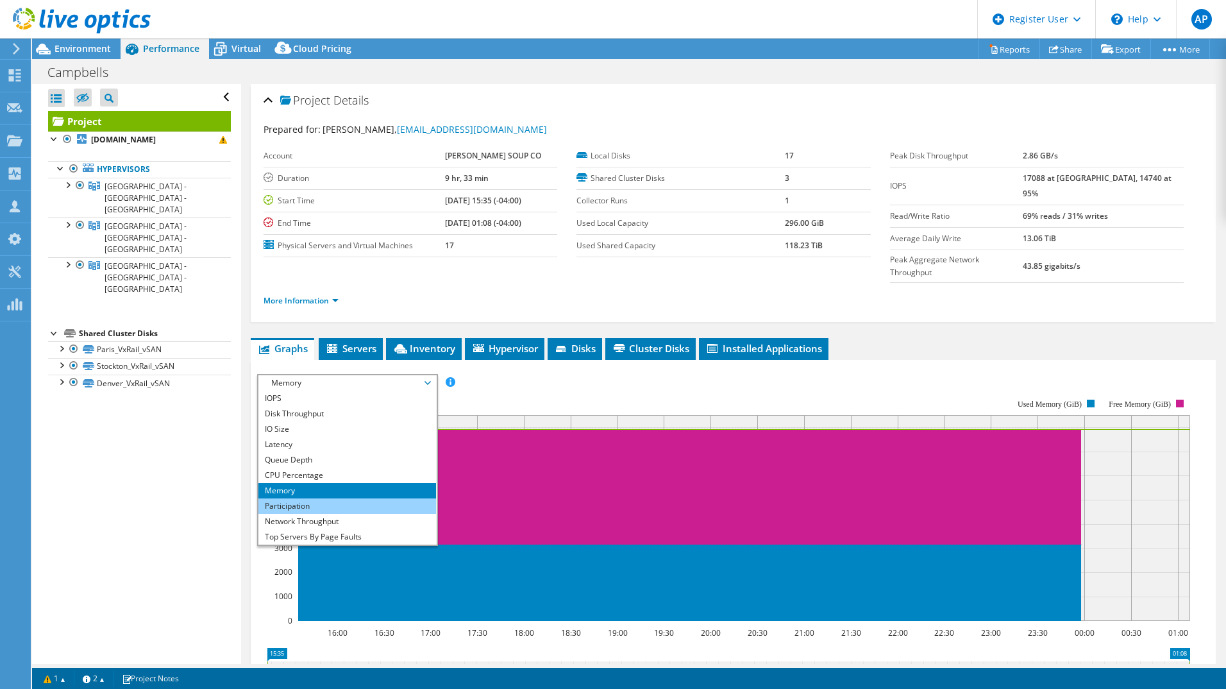
click at [325, 498] on li "Participation" at bounding box center [347, 505] width 178 height 15
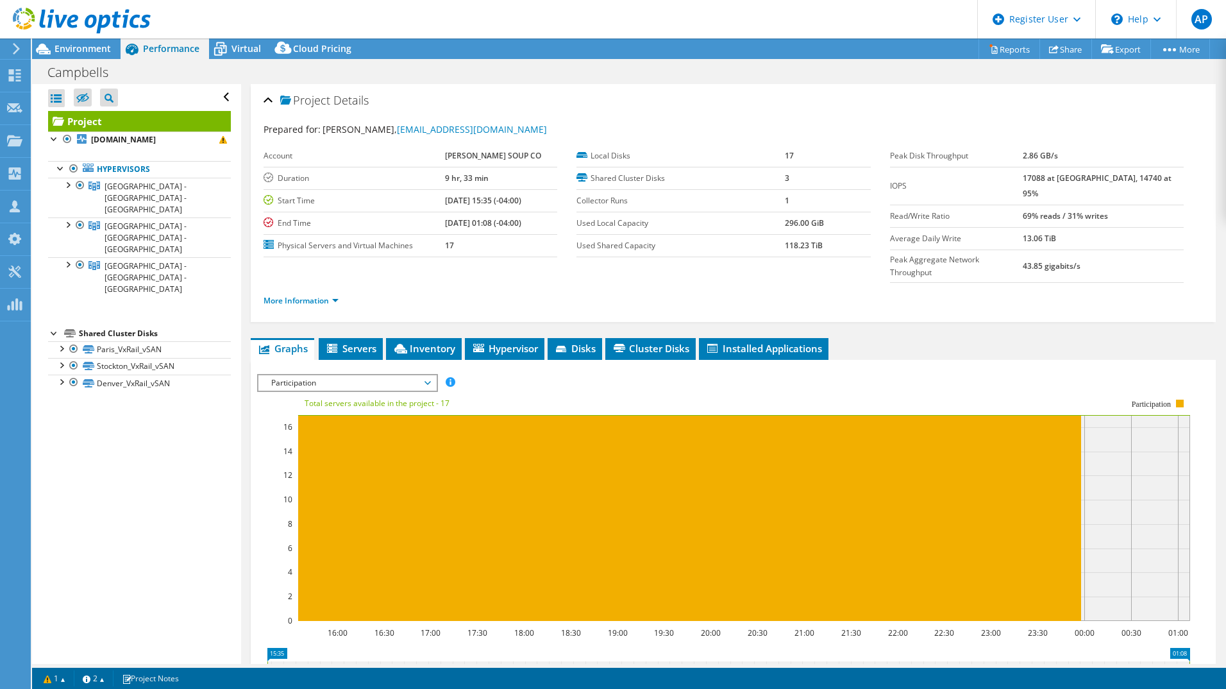
click at [382, 375] on span "Participation" at bounding box center [347, 382] width 165 height 15
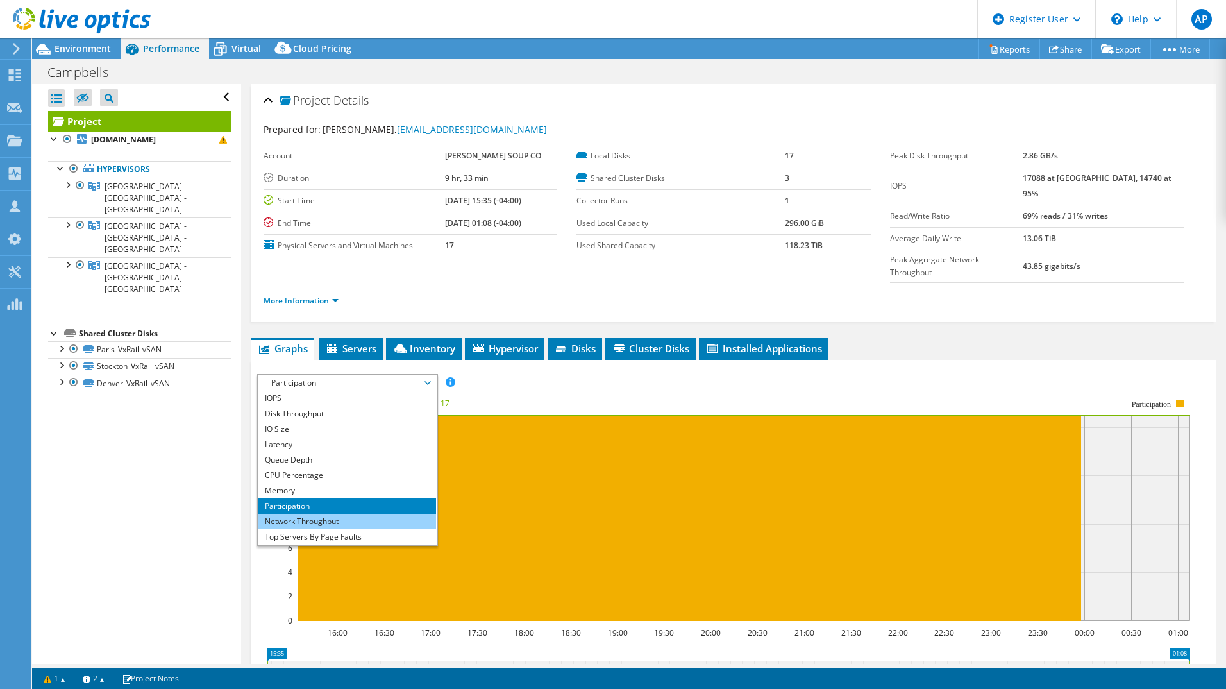
click at [324, 514] on li "Network Throughput" at bounding box center [347, 521] width 178 height 15
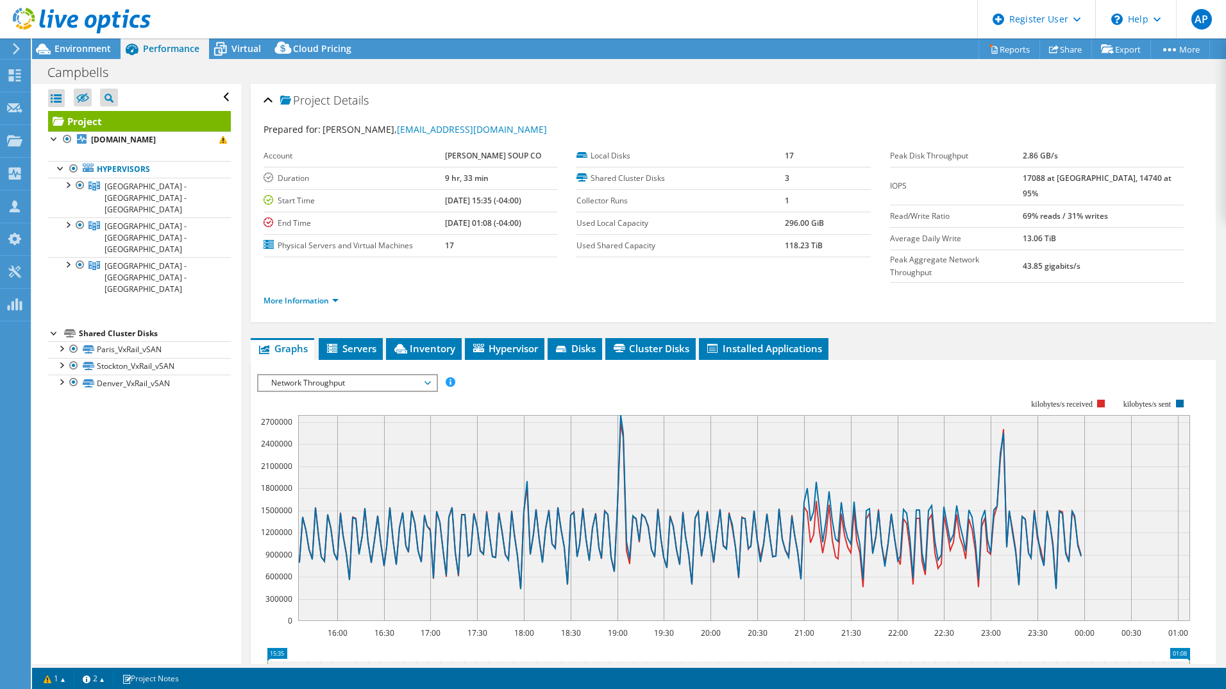
click at [364, 374] on div "Network Throughput IOPS Disk Throughput IO Size Latency Queue Depth CPU Percent…" at bounding box center [347, 383] width 181 height 18
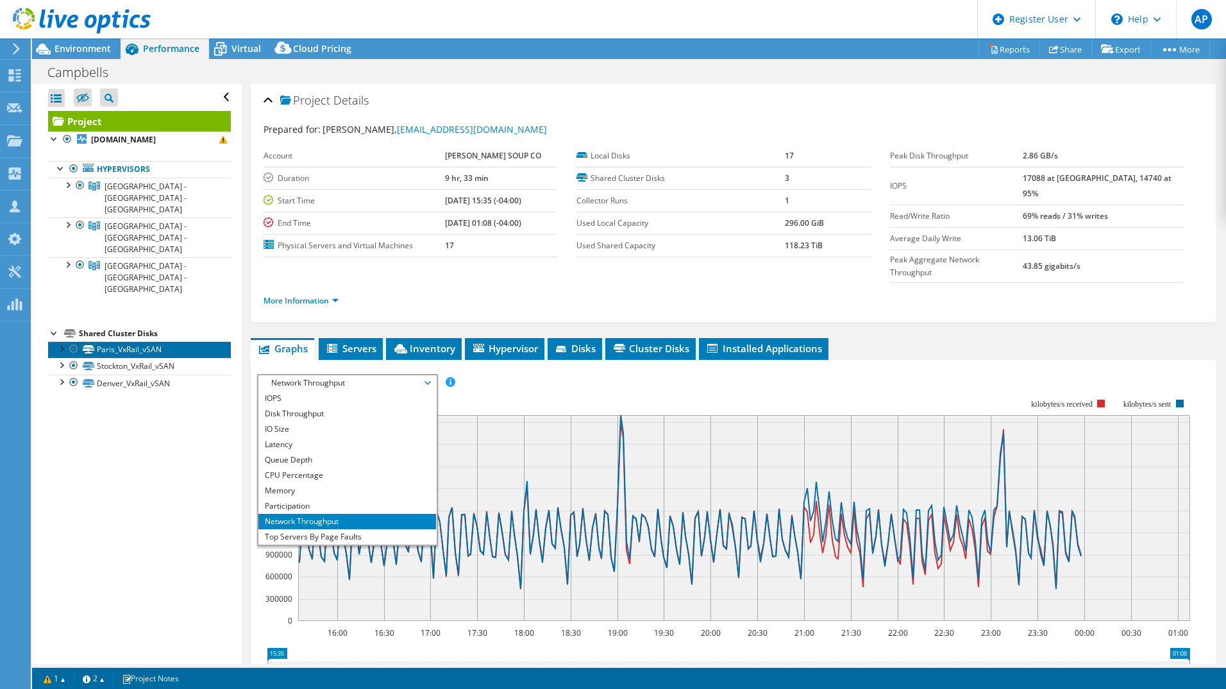
click at [121, 341] on link "Paris_VxRail_vSAN" at bounding box center [139, 349] width 183 height 17
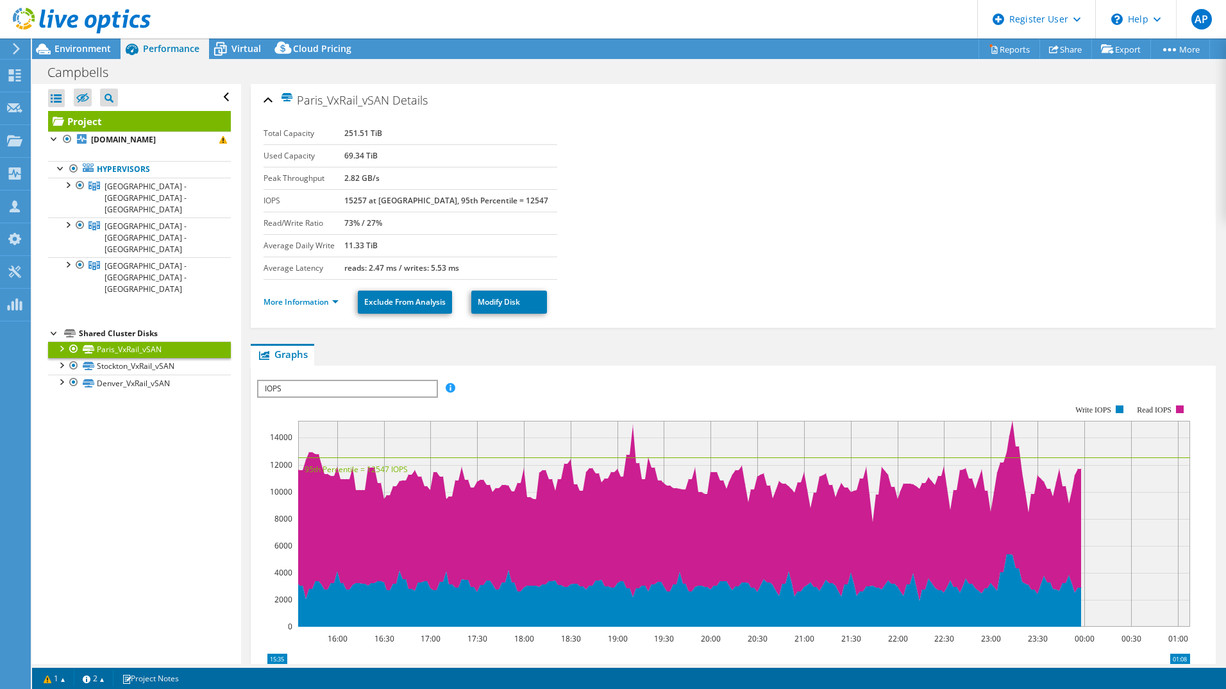
click at [65, 341] on div at bounding box center [61, 347] width 13 height 13
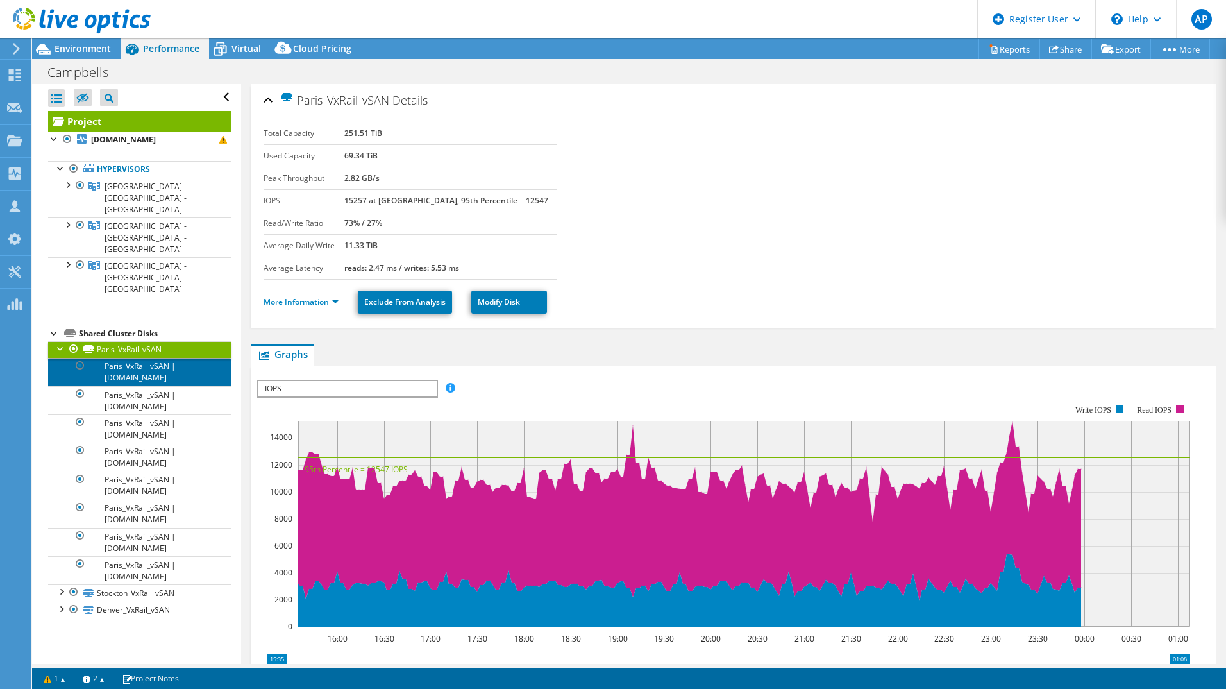
click at [142, 358] on link "Paris_VxRail_vSAN | [DOMAIN_NAME]" at bounding box center [139, 372] width 183 height 28
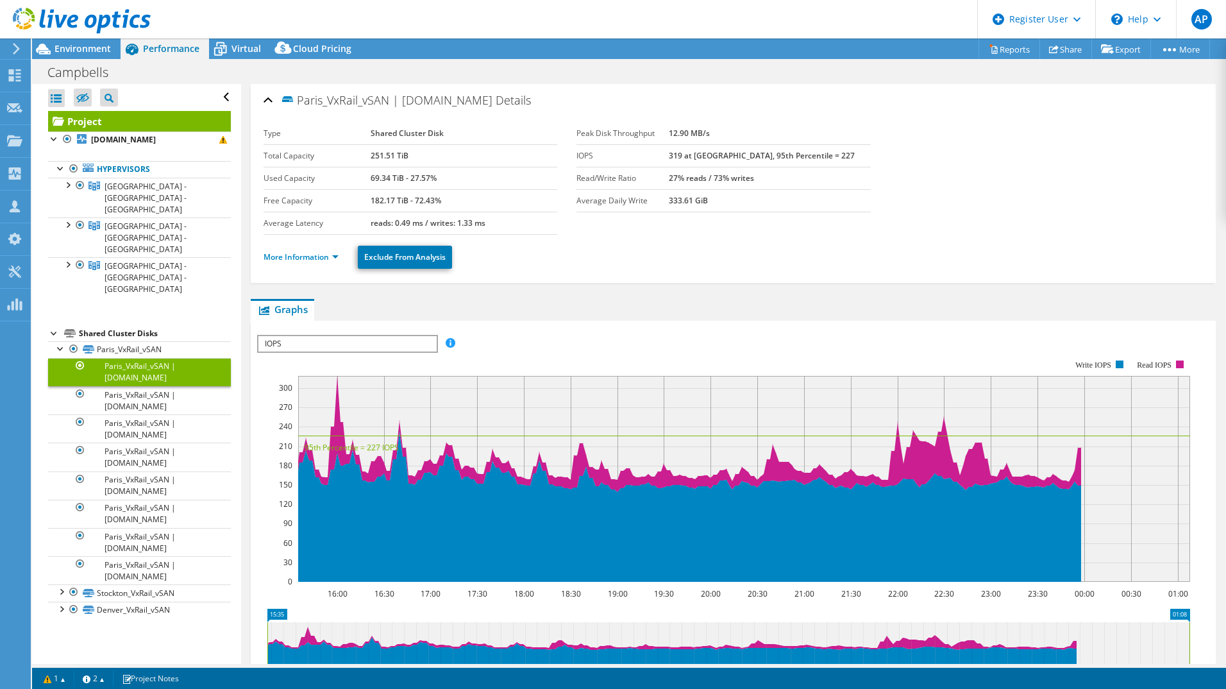
click at [135, 126] on link "Project" at bounding box center [139, 121] width 183 height 21
